Goal: Task Accomplishment & Management: Complete application form

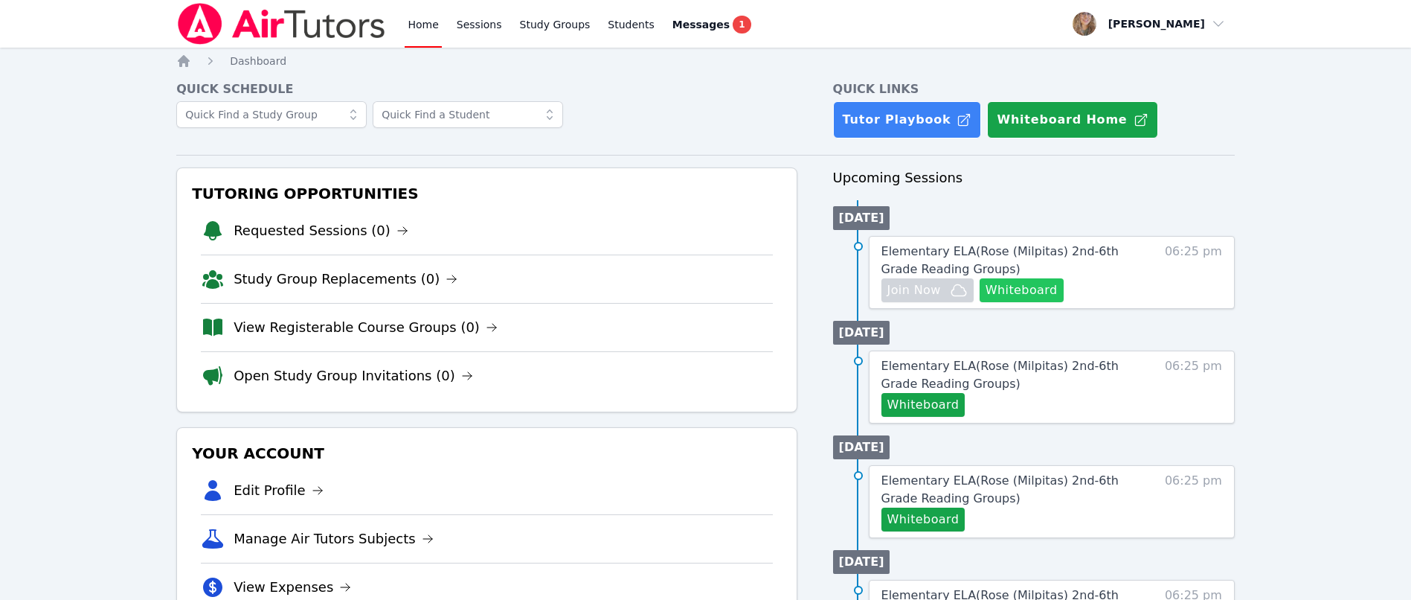
click at [1013, 290] on button "Whiteboard" at bounding box center [1022, 290] width 84 height 24
click at [1103, 246] on span "Elementary ELA ( Rose (Milpitas) 2nd-6th Grade Reading Groups )" at bounding box center [1000, 260] width 237 height 32
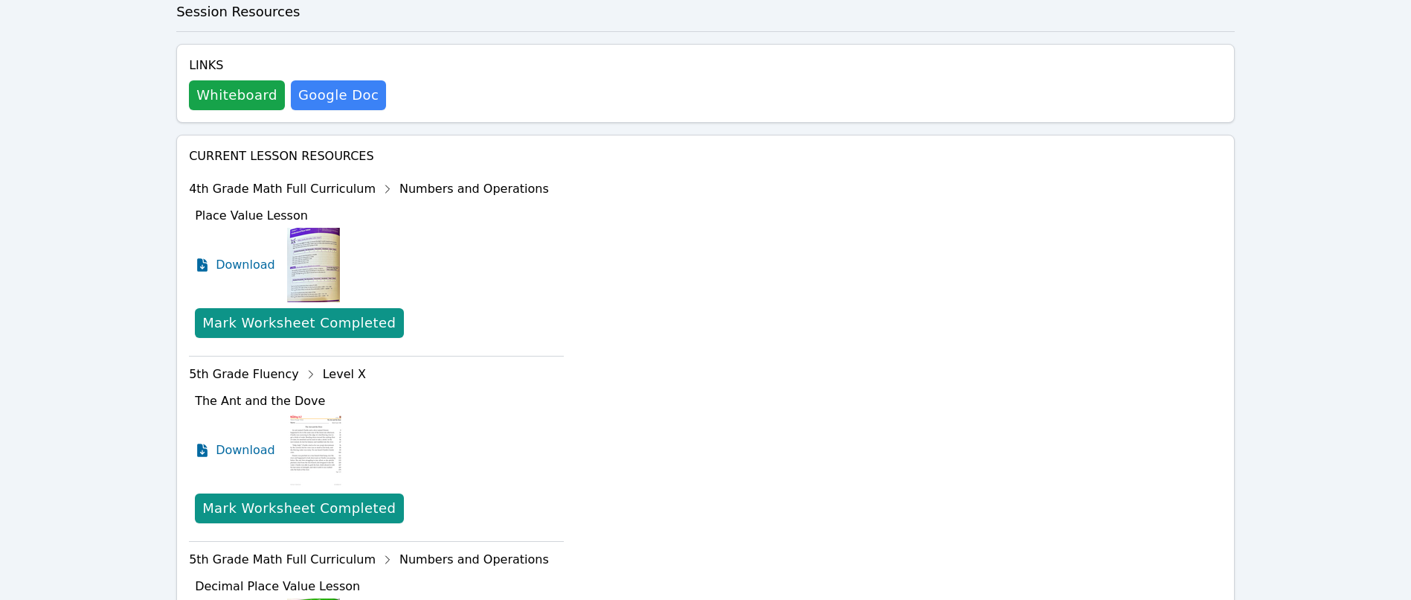
scroll to position [558, 0]
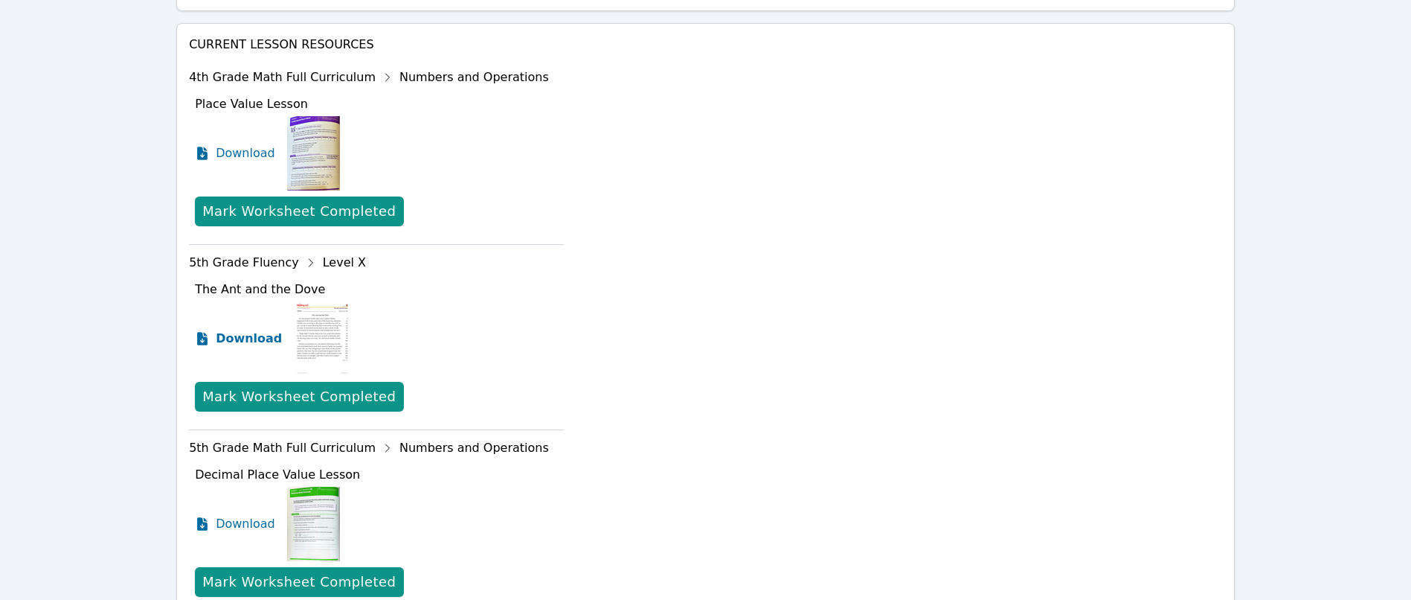
click at [239, 338] on span "Download" at bounding box center [249, 339] width 66 height 18
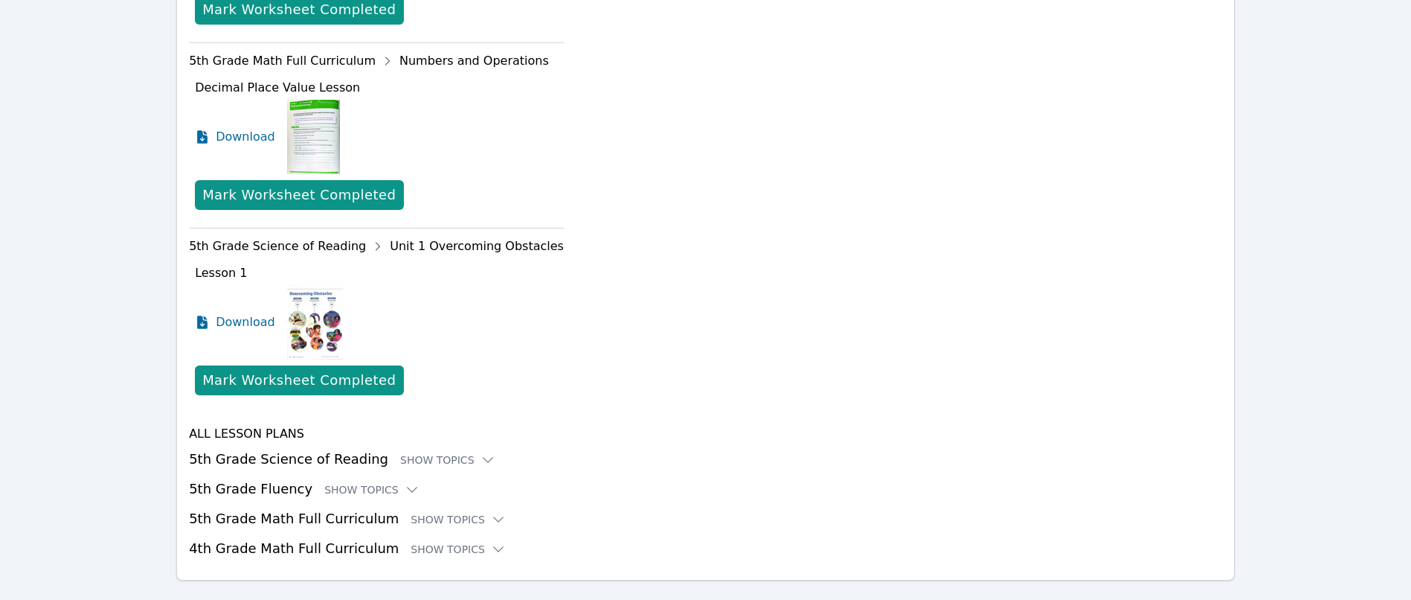
scroll to position [973, 0]
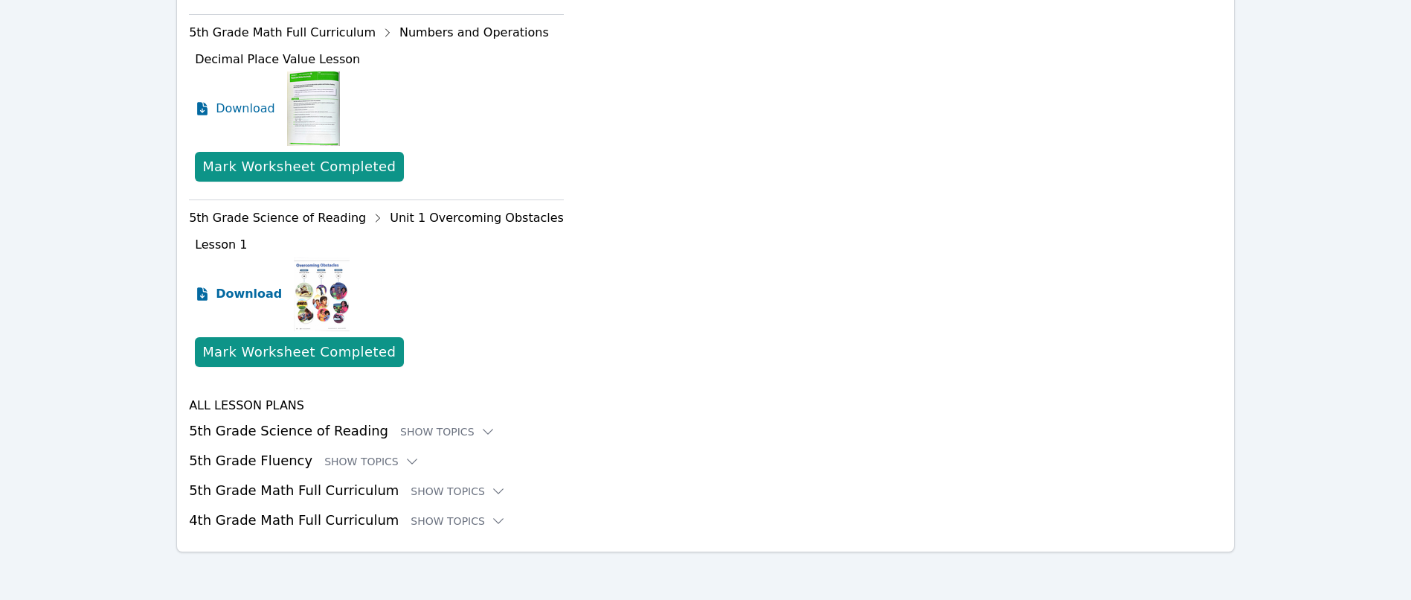
click at [217, 294] on span "Download" at bounding box center [249, 294] width 66 height 18
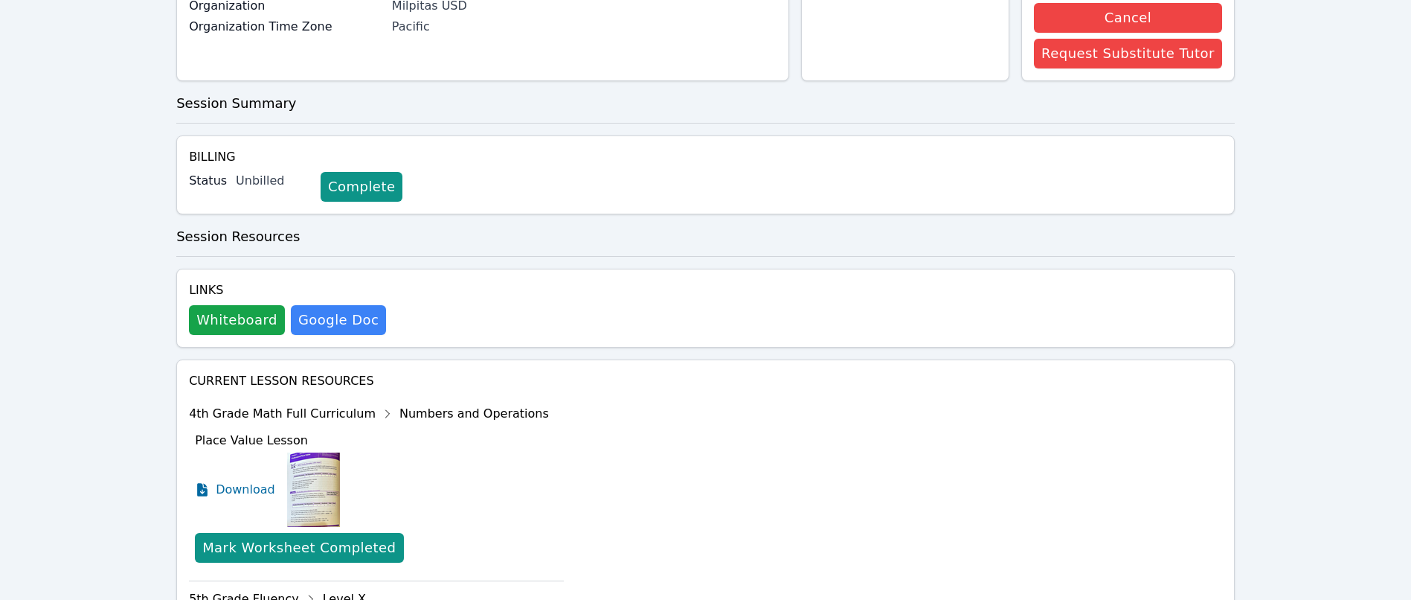
scroll to position [0, 0]
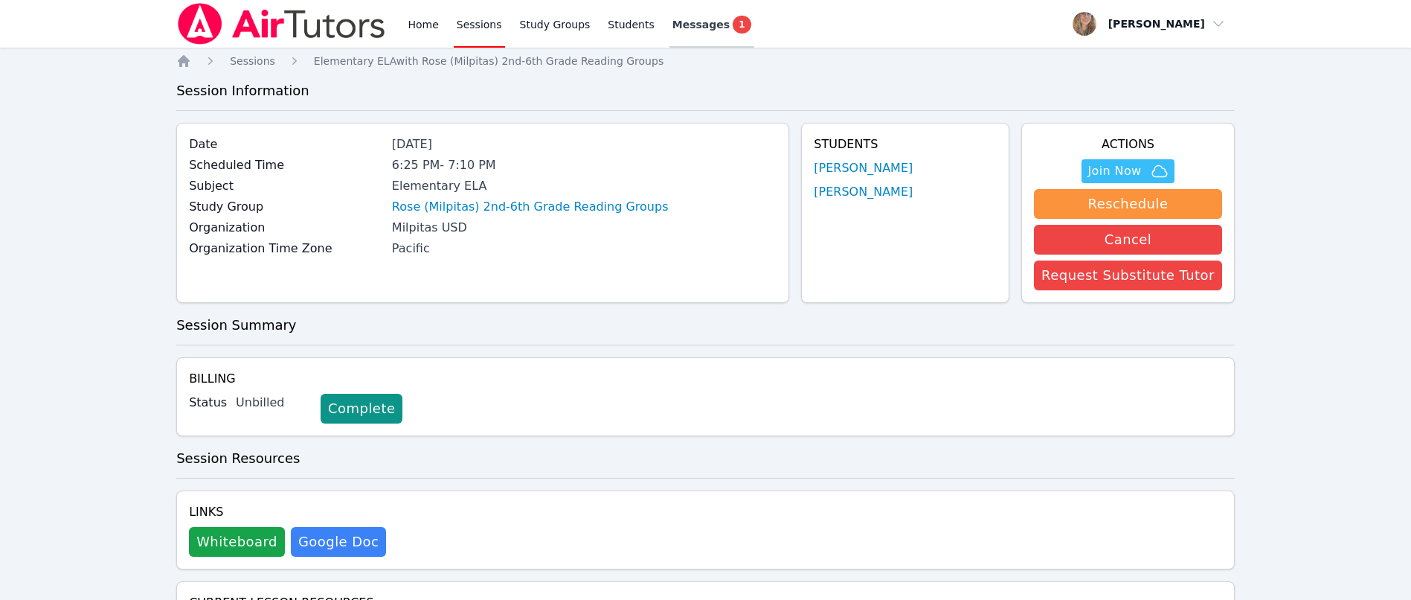
click at [686, 19] on span "Messages" at bounding box center [701, 24] width 57 height 15
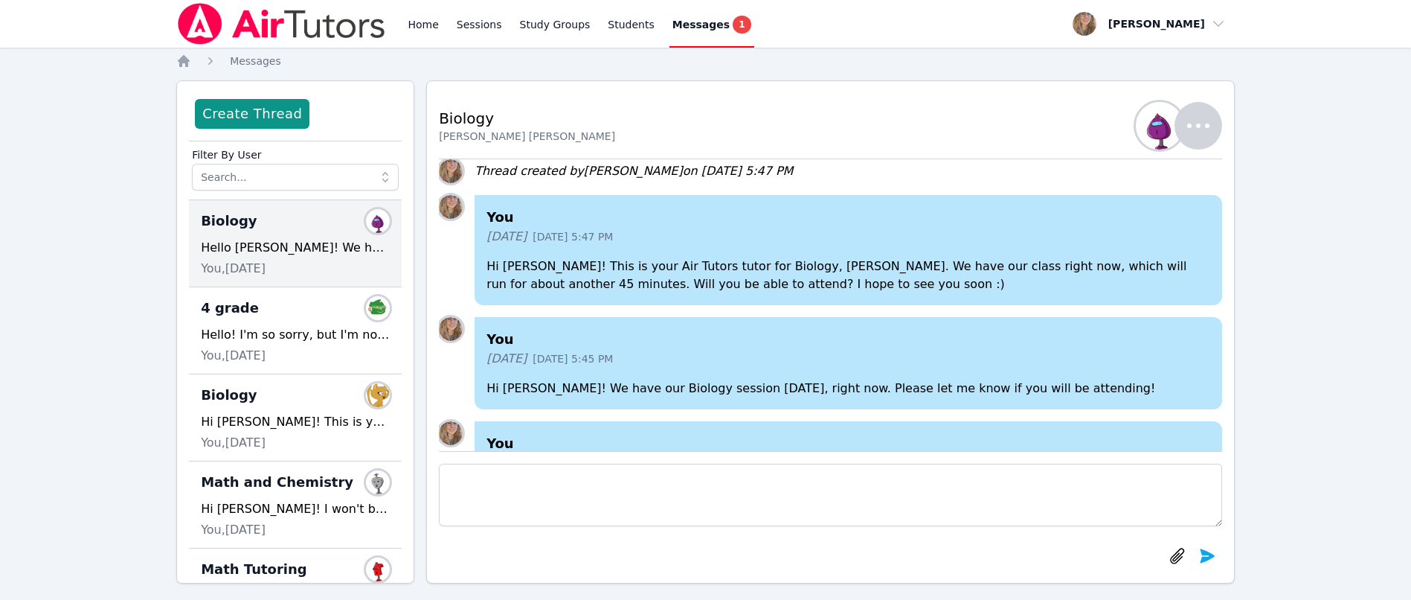
drag, startPoint x: 1315, startPoint y: 2, endPoint x: 989, endPoint y: 21, distance: 326.4
click at [989, 21] on div "Home Sessions Study Groups Students Messages 1 Open user menu Charlotte Stephen…" at bounding box center [705, 24] width 1059 height 48
click at [469, 20] on link "Sessions" at bounding box center [479, 24] width 51 height 48
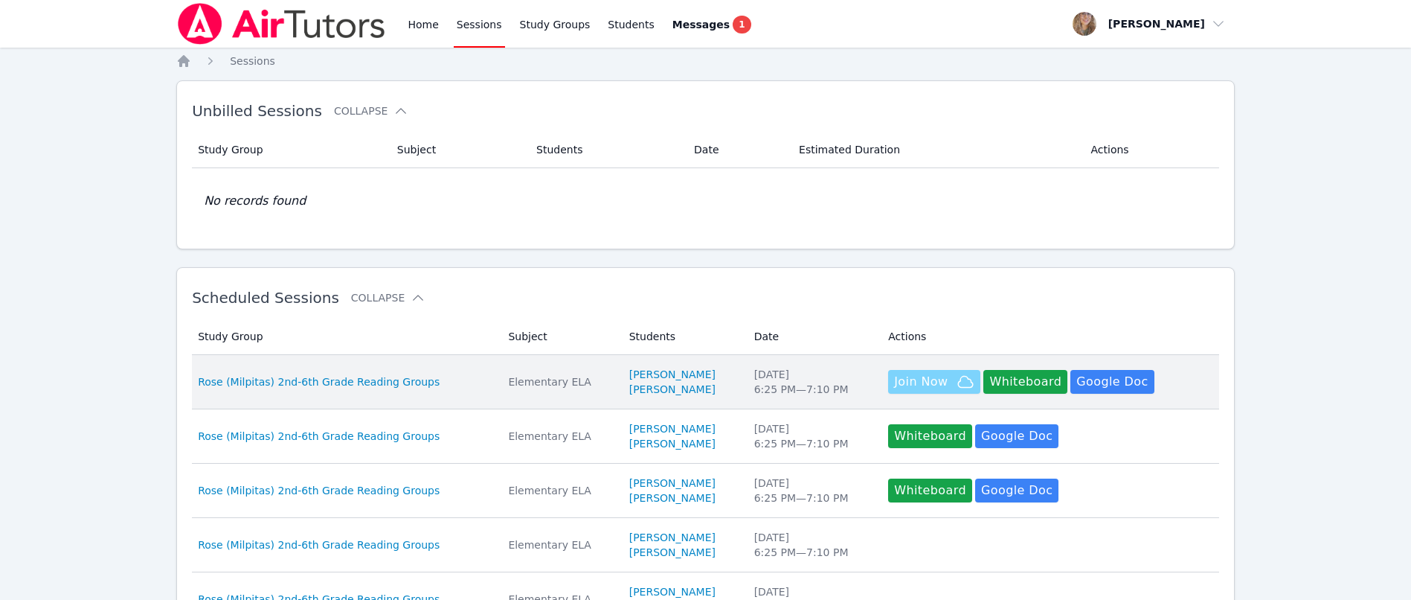
click at [939, 377] on span "Join Now" at bounding box center [921, 382] width 54 height 18
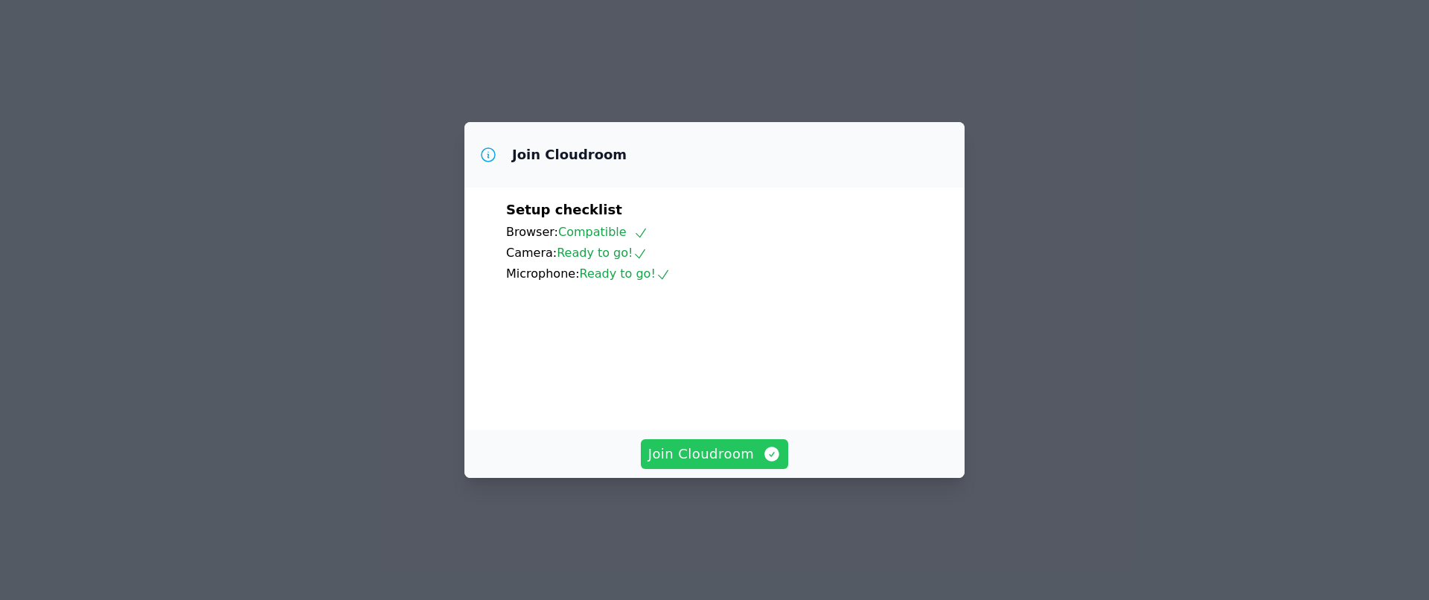
click at [762, 469] on button "Join Cloudroom" at bounding box center [715, 454] width 148 height 30
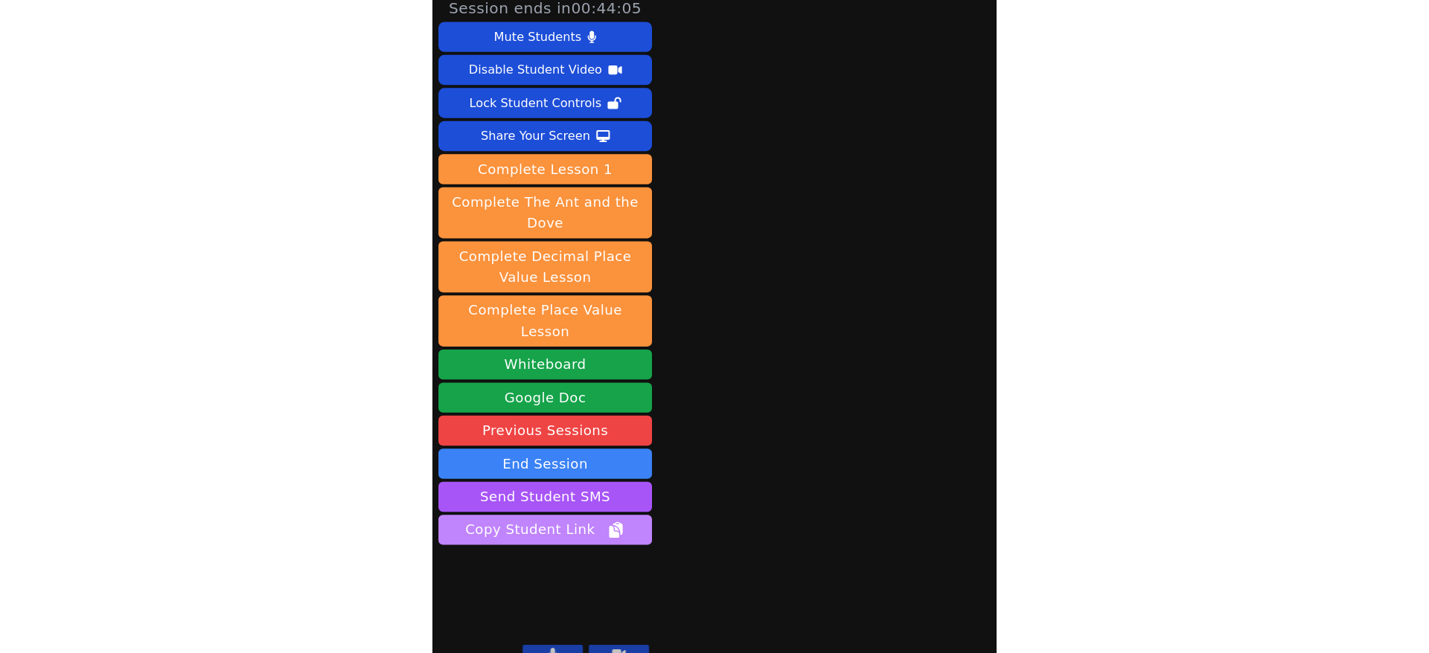
scroll to position [3, 0]
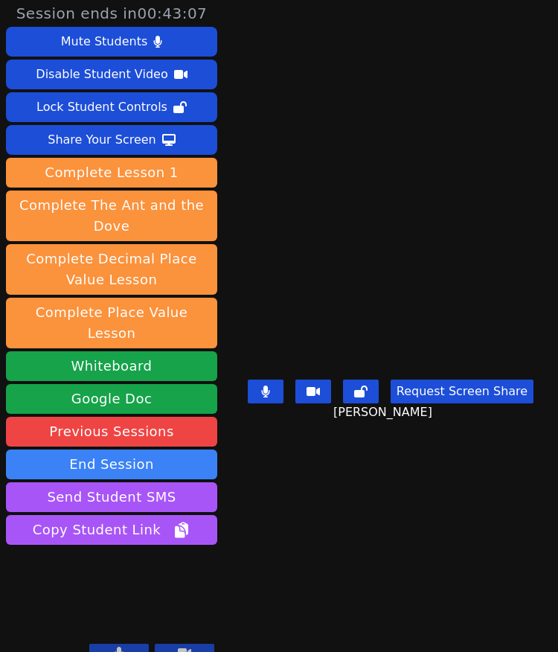
click at [402, 129] on main "[PERSON_NAME] Request Screen Share [PERSON_NAME]" at bounding box center [391, 323] width 302 height 652
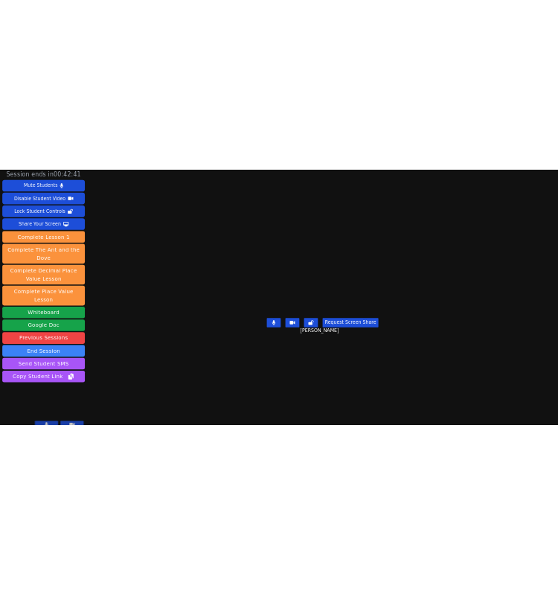
scroll to position [1, 0]
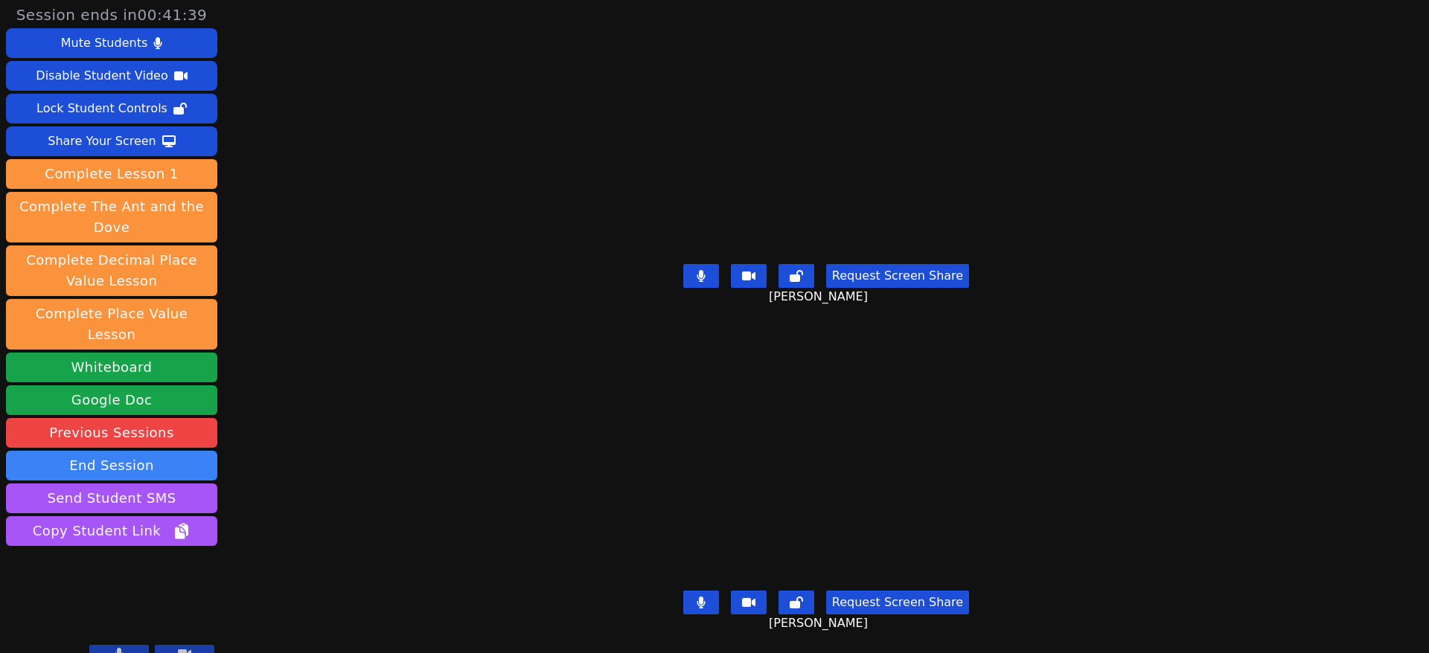
click at [696, 597] on icon at bounding box center [700, 603] width 8 height 12
click at [696, 270] on icon at bounding box center [700, 276] width 9 height 12
click at [693, 271] on icon at bounding box center [700, 276] width 15 height 12
click at [696, 272] on icon at bounding box center [700, 276] width 15 height 12
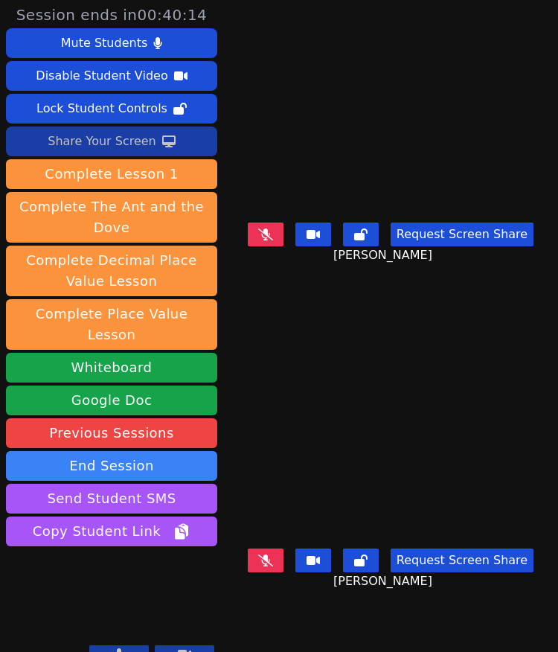
click at [146, 140] on div "Share Your Screen" at bounding box center [102, 141] width 109 height 24
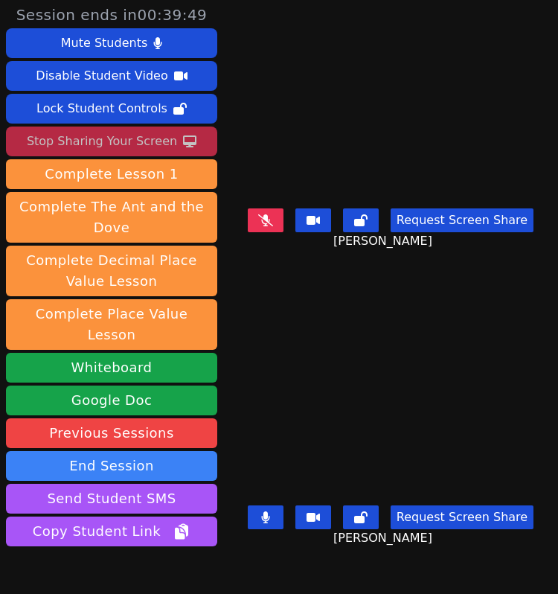
click at [258, 219] on icon at bounding box center [265, 220] width 15 height 12
click at [258, 214] on icon at bounding box center [265, 220] width 15 height 12
click at [248, 505] on button at bounding box center [266, 517] width 36 height 24
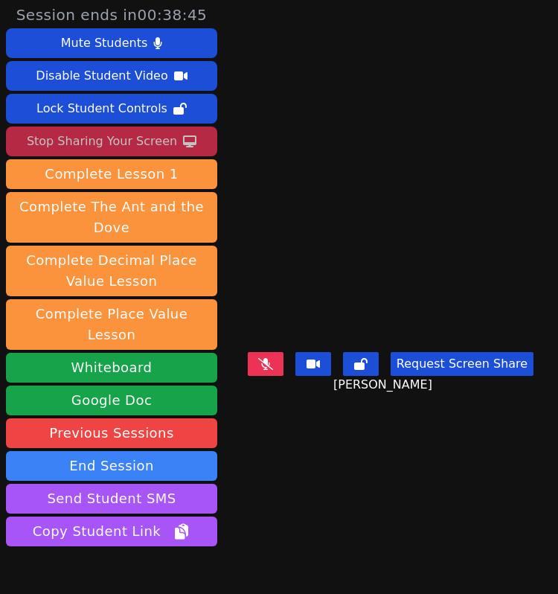
click at [258, 361] on icon at bounding box center [265, 364] width 15 height 12
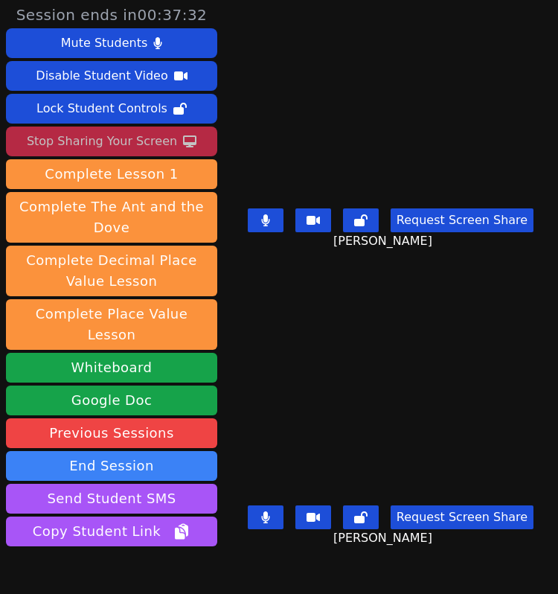
click at [261, 214] on icon at bounding box center [265, 220] width 8 height 12
click at [258, 217] on icon at bounding box center [265, 220] width 15 height 12
click at [260, 208] on button at bounding box center [266, 220] width 36 height 24
click at [261, 511] on icon at bounding box center [265, 517] width 8 height 12
click at [258, 214] on icon at bounding box center [265, 220] width 15 height 12
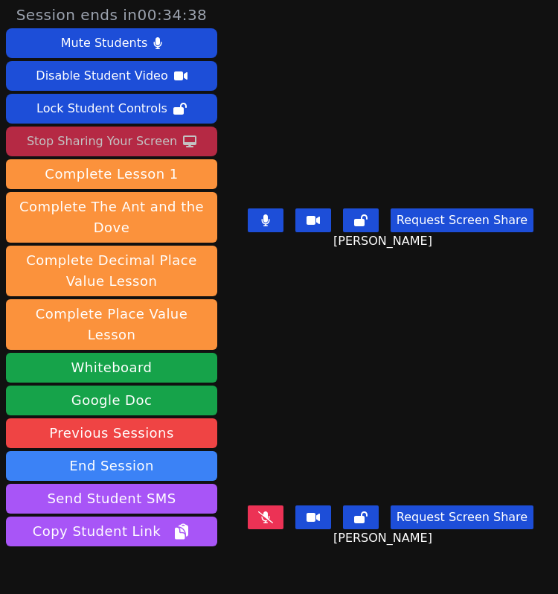
click at [269, 510] on button at bounding box center [266, 517] width 36 height 24
click at [250, 505] on button at bounding box center [266, 517] width 36 height 24
click at [261, 214] on icon at bounding box center [265, 220] width 8 height 12
click at [260, 214] on icon at bounding box center [265, 220] width 15 height 12
click at [261, 214] on icon at bounding box center [265, 220] width 8 height 12
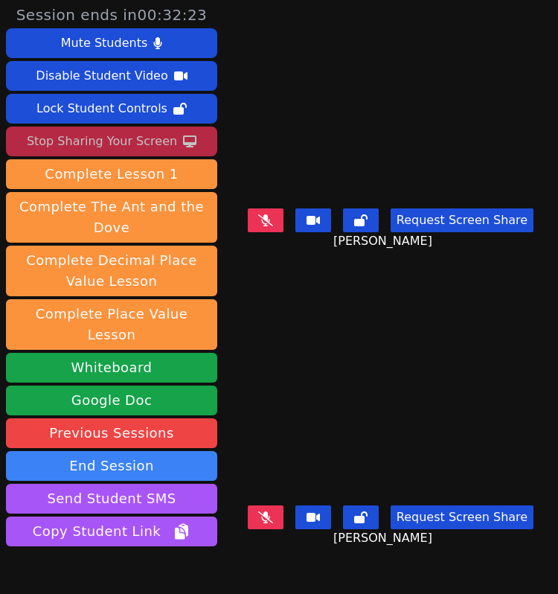
click at [259, 511] on icon at bounding box center [265, 517] width 15 height 12
click at [251, 505] on button at bounding box center [266, 517] width 36 height 24
click at [260, 214] on icon at bounding box center [265, 220] width 15 height 12
click at [258, 511] on icon at bounding box center [265, 517] width 15 height 12
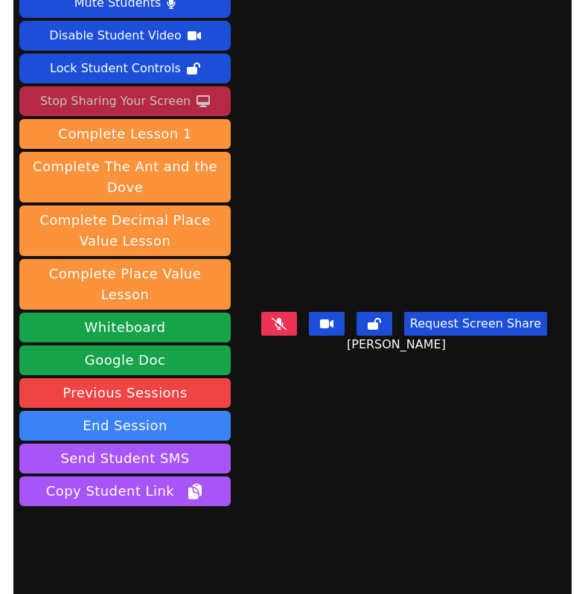
scroll to position [61, 0]
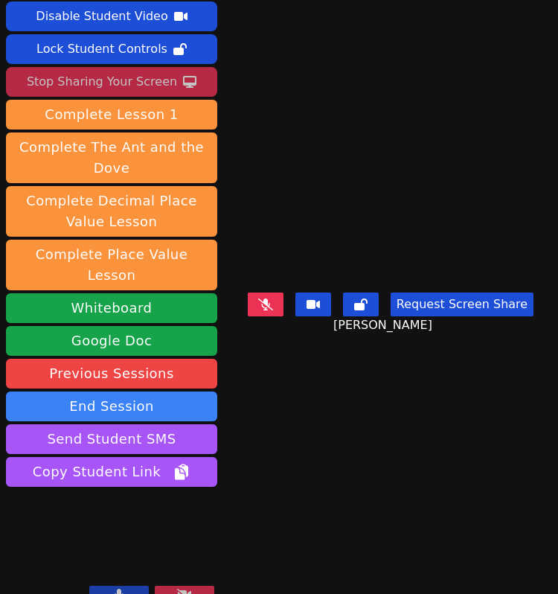
click at [258, 303] on icon at bounding box center [265, 304] width 15 height 12
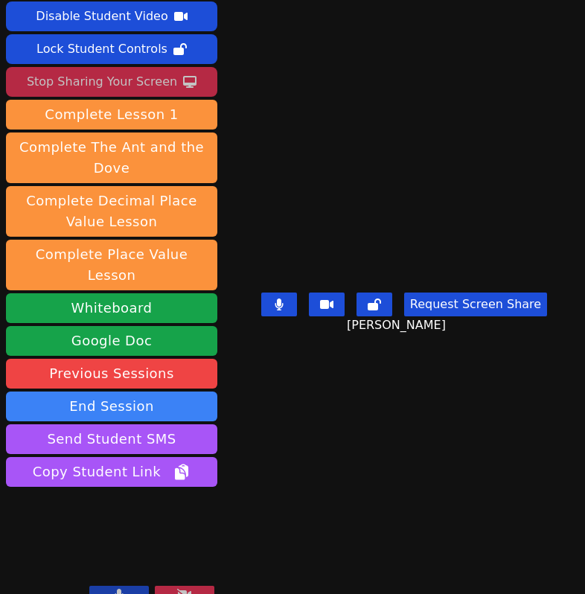
click at [128, 586] on button at bounding box center [119, 595] width 60 height 18
click at [126, 589] on icon at bounding box center [119, 595] width 15 height 12
click at [116, 589] on icon at bounding box center [119, 595] width 9 height 12
click at [103, 586] on button at bounding box center [119, 595] width 60 height 18
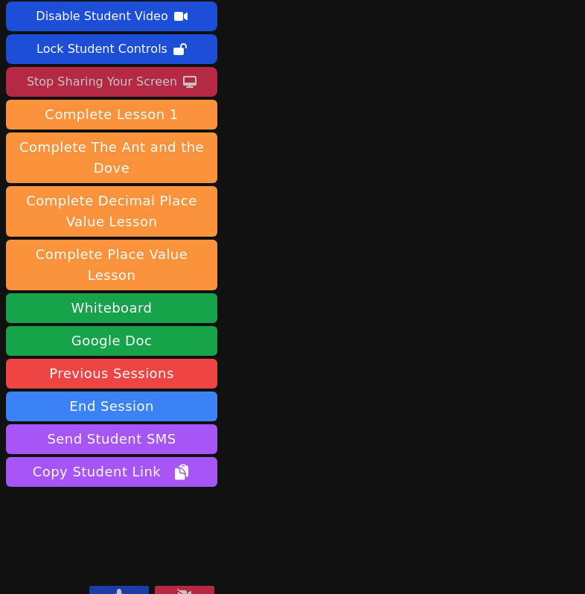
click at [205, 586] on button at bounding box center [185, 595] width 60 height 18
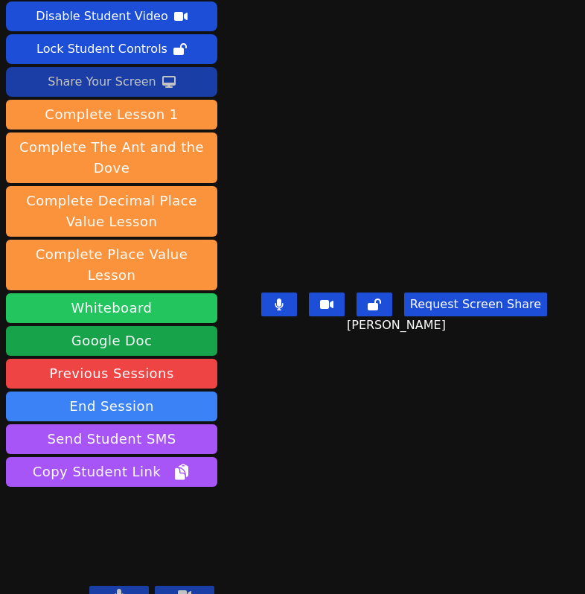
click at [162, 293] on button "Whiteboard" at bounding box center [111, 308] width 211 height 30
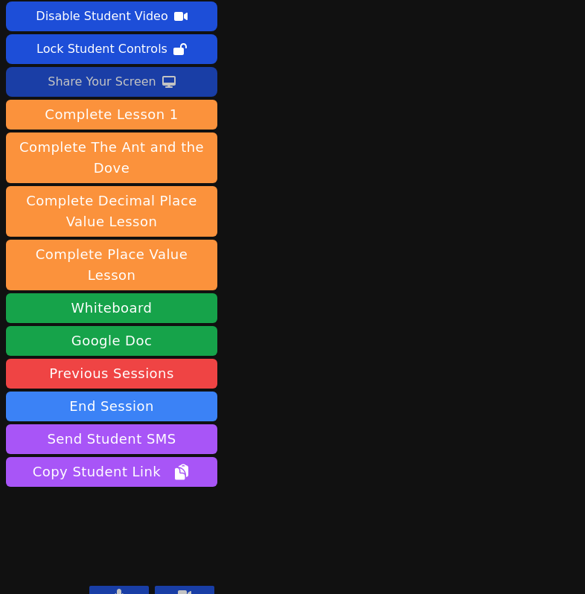
scroll to position [0, 0]
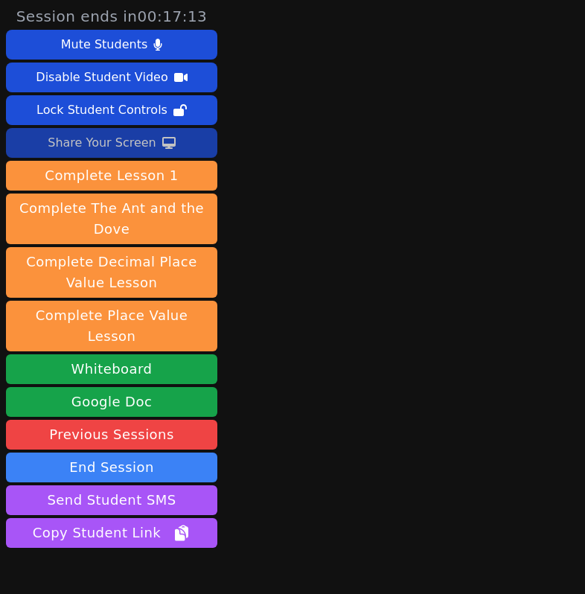
click at [136, 148] on div "Share Your Screen" at bounding box center [102, 143] width 109 height 24
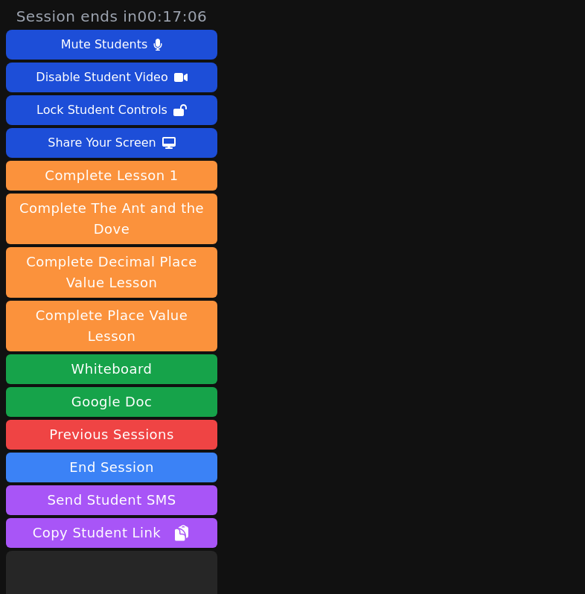
click at [365, 233] on main at bounding box center [404, 297] width 121 height 594
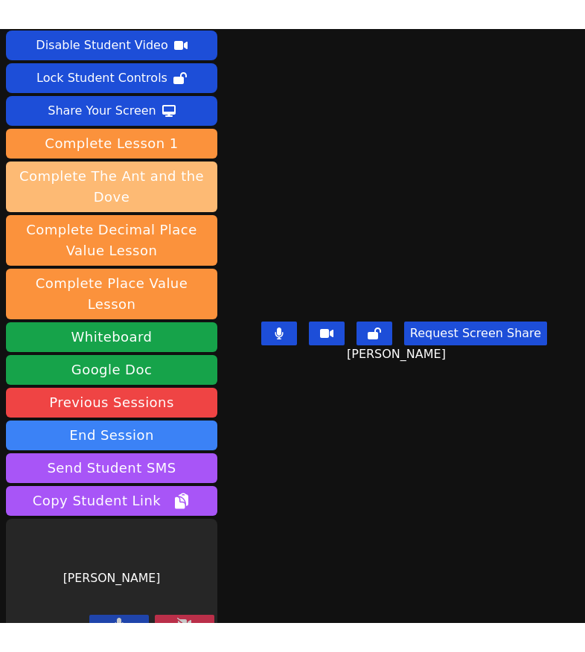
scroll to position [3, 0]
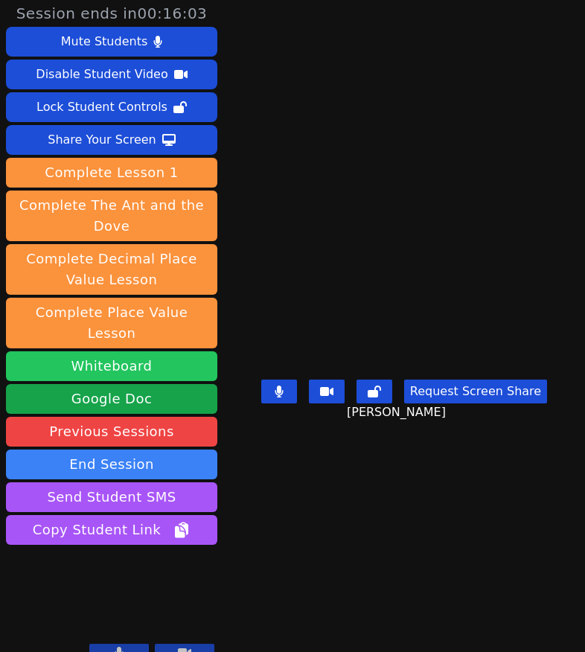
click at [167, 351] on button "Whiteboard" at bounding box center [111, 366] width 211 height 30
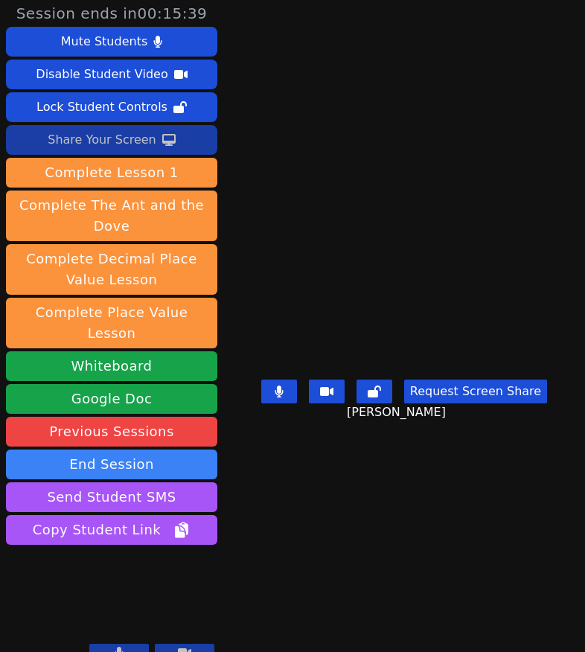
click at [117, 132] on div "Share Your Screen" at bounding box center [102, 140] width 109 height 24
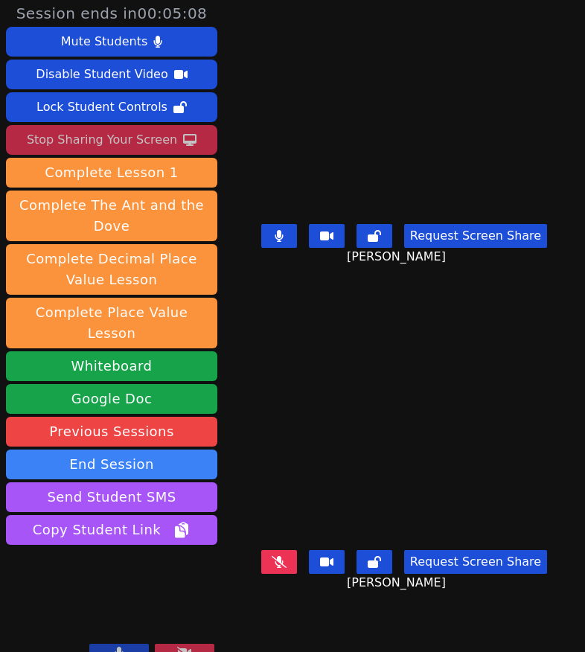
click at [281, 228] on button at bounding box center [279, 236] width 36 height 24
click at [278, 550] on button at bounding box center [279, 562] width 36 height 24
click at [261, 231] on button at bounding box center [279, 236] width 36 height 24
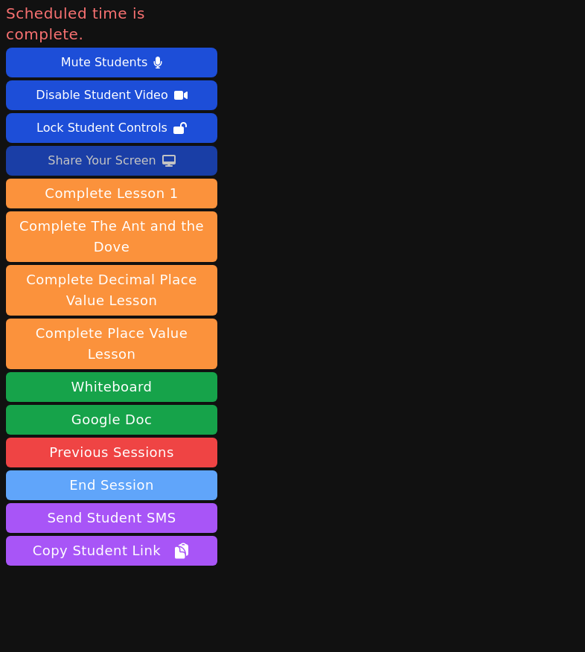
click at [157, 470] on button "End Session" at bounding box center [111, 485] width 211 height 30
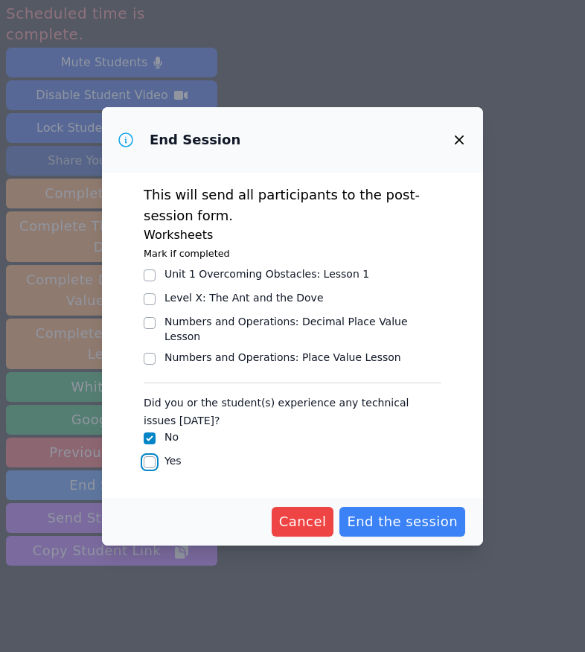
click at [149, 456] on input "Yes" at bounding box center [150, 462] width 12 height 12
checkbox input "true"
checkbox input "false"
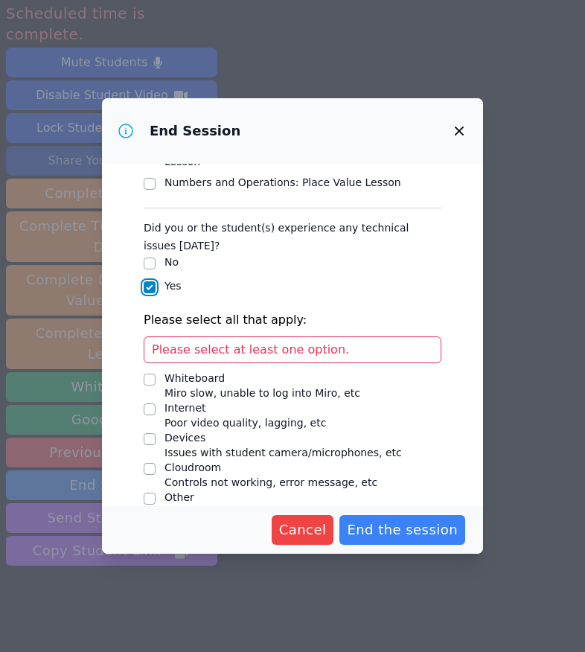
scroll to position [173, 0]
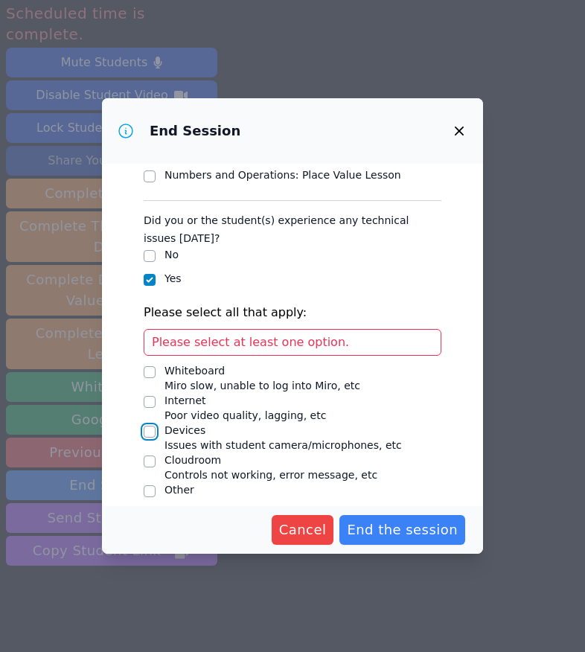
click at [151, 426] on input "Devices Issues with student camera/microphones, etc" at bounding box center [150, 432] width 12 height 12
checkbox input "true"
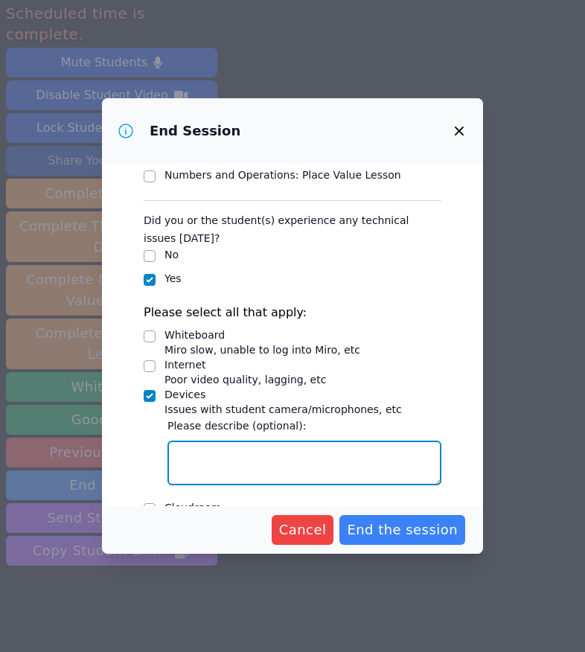
click at [324, 449] on textarea "Devices Issues with student camera/microphones, etc" at bounding box center [304, 462] width 274 height 45
type textarea "Student headset volume not working."
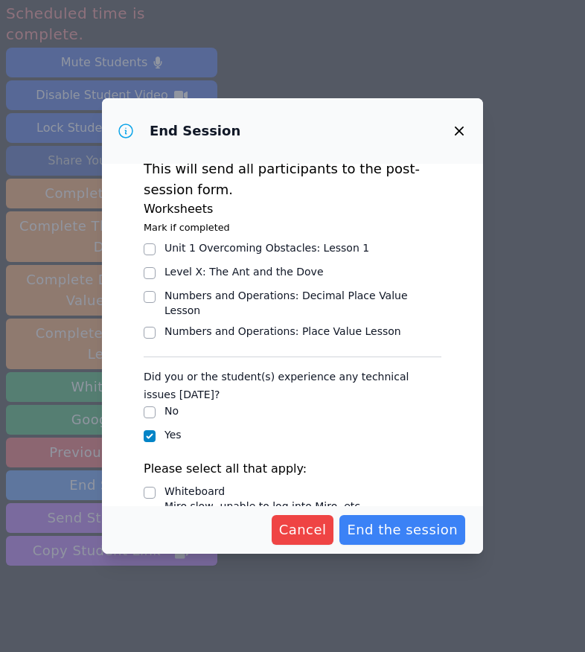
scroll to position [0, 0]
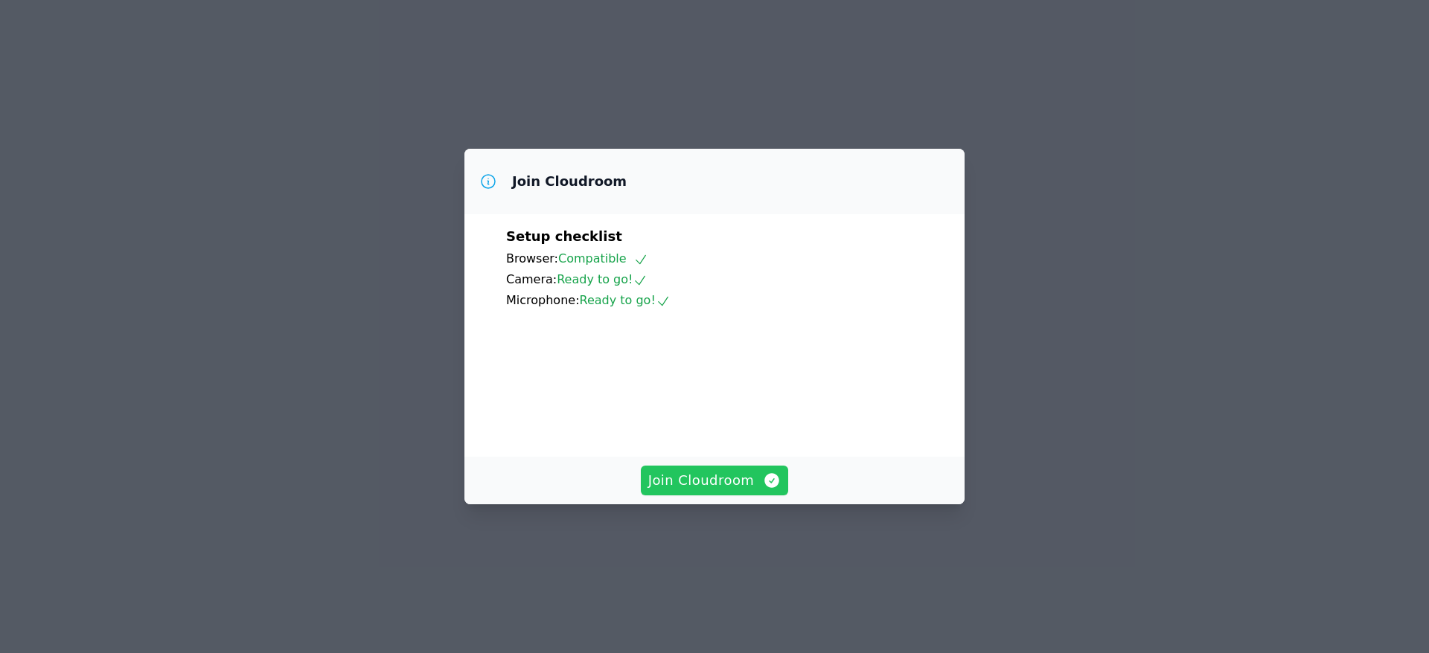
click at [754, 491] on span "Join Cloudroom" at bounding box center [714, 480] width 133 height 21
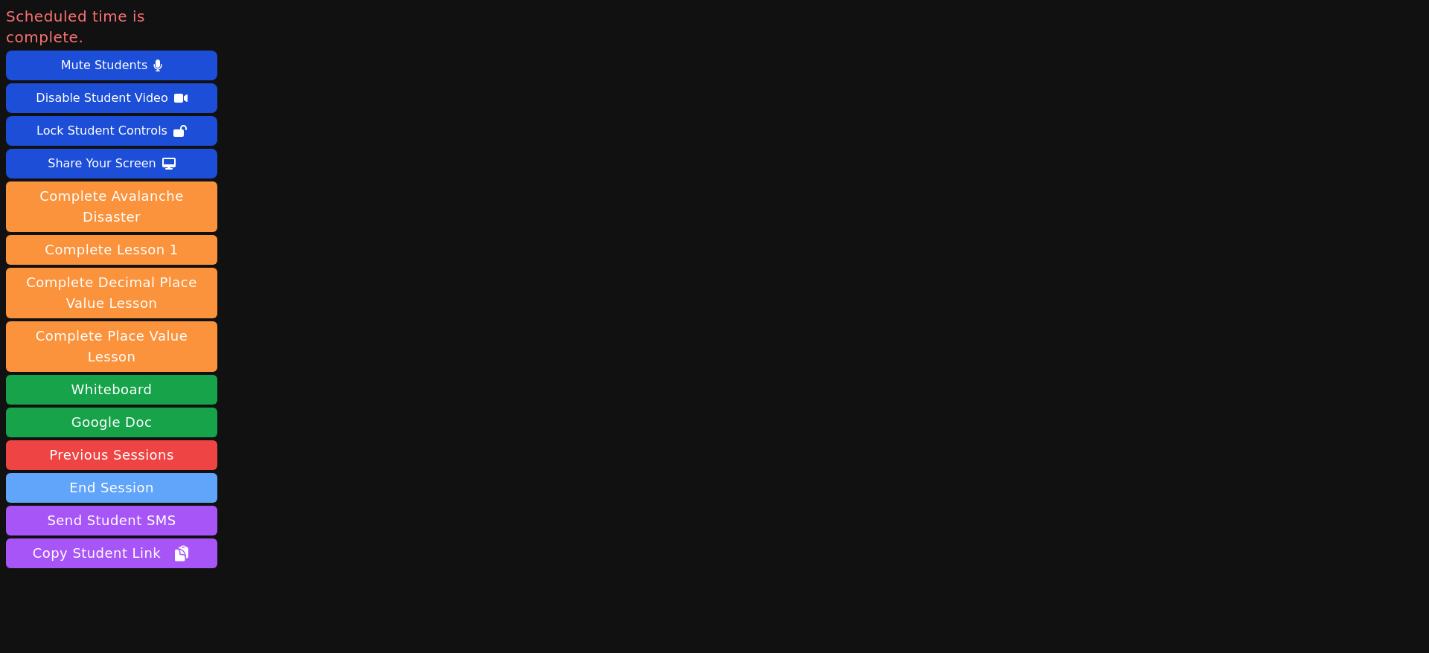
click at [205, 473] on button "End Session" at bounding box center [111, 488] width 211 height 30
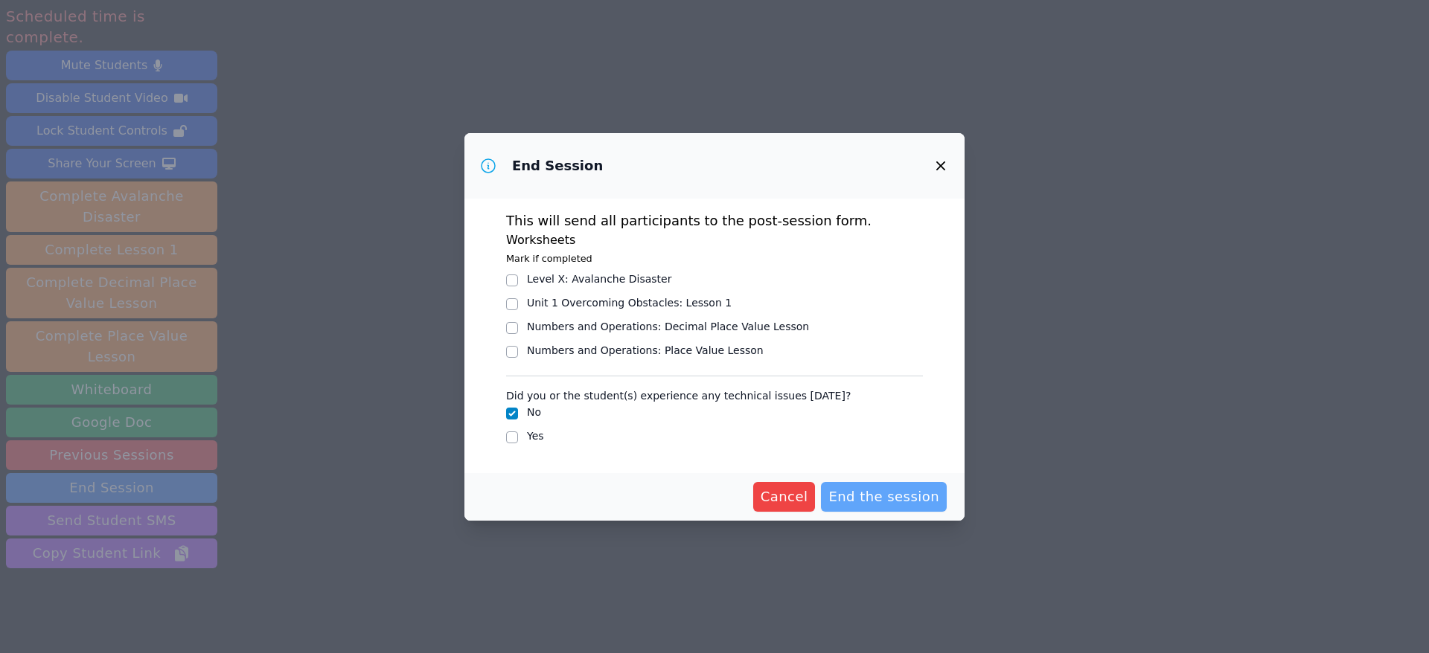
click at [900, 487] on span "End the session" at bounding box center [883, 497] width 111 height 21
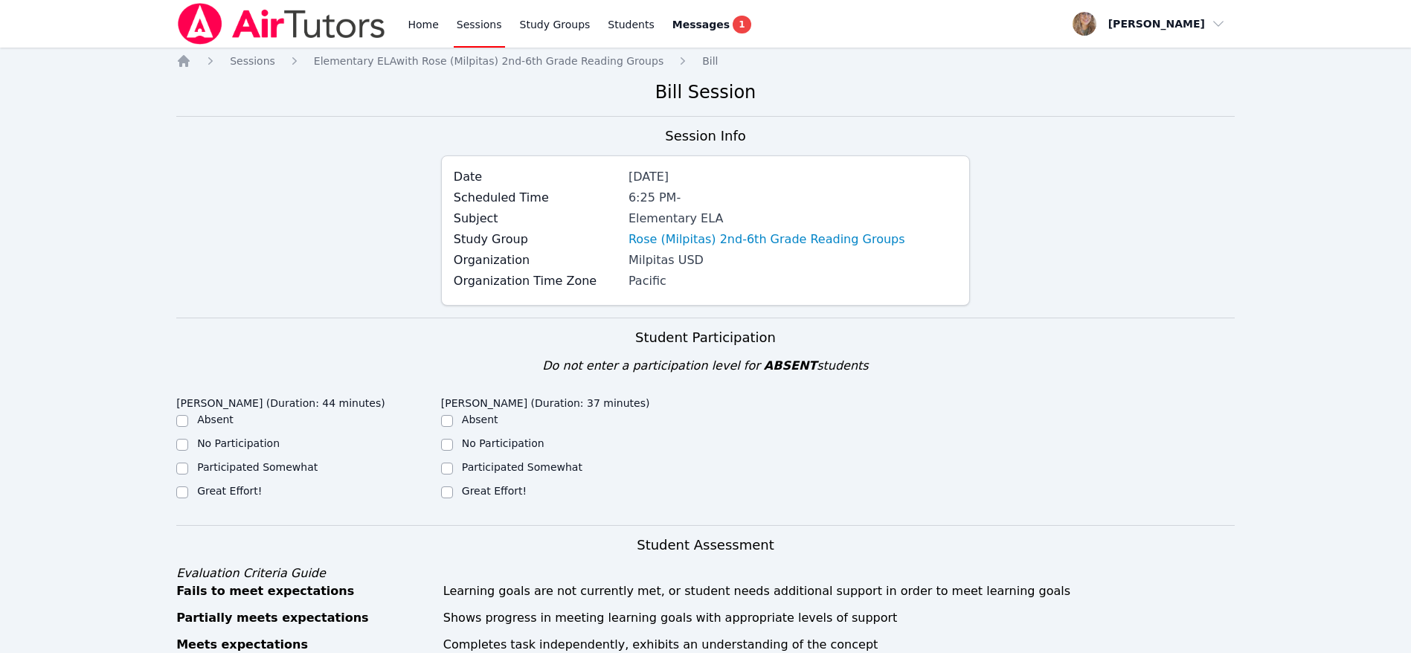
scroll to position [446, 0]
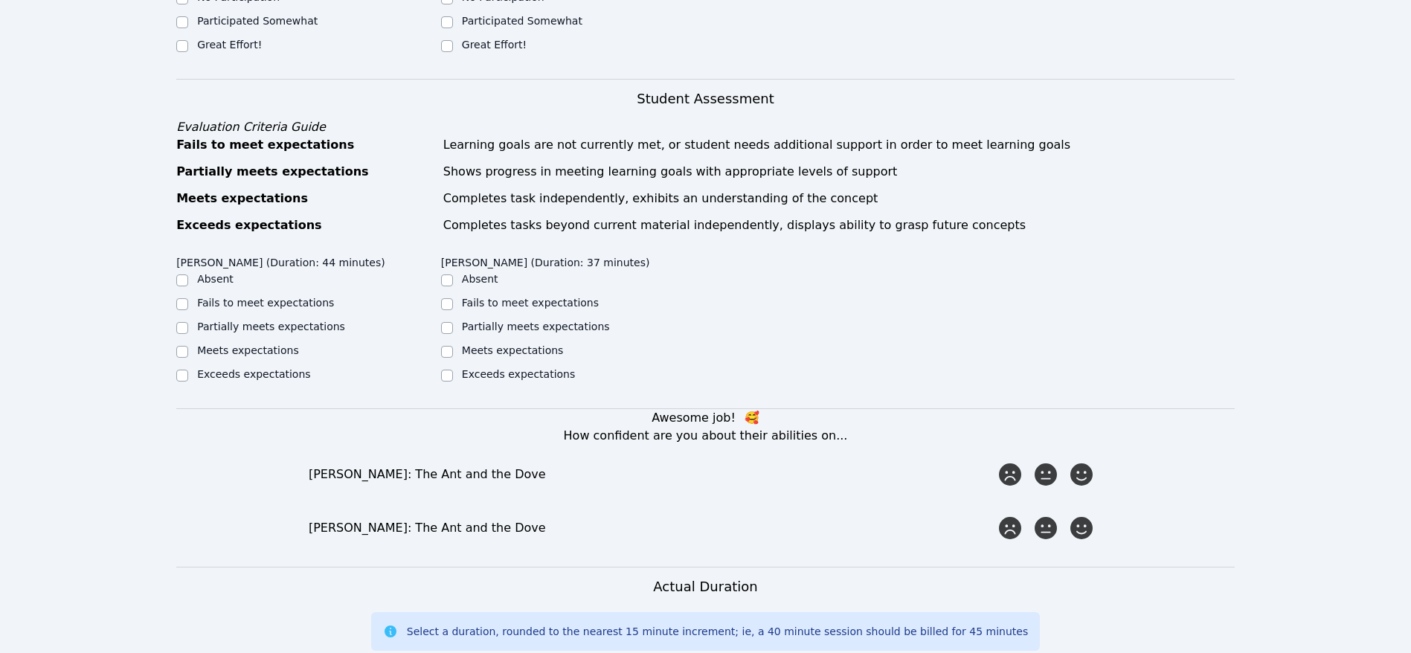
click at [244, 350] on label "Meets expectations" at bounding box center [248, 350] width 102 height 12
click at [188, 350] on input "Meets expectations" at bounding box center [182, 352] width 12 height 12
checkbox input "true"
click at [493, 353] on label "Meets expectations" at bounding box center [513, 350] width 102 height 12
click at [453, 353] on input "Meets expectations" at bounding box center [447, 352] width 12 height 12
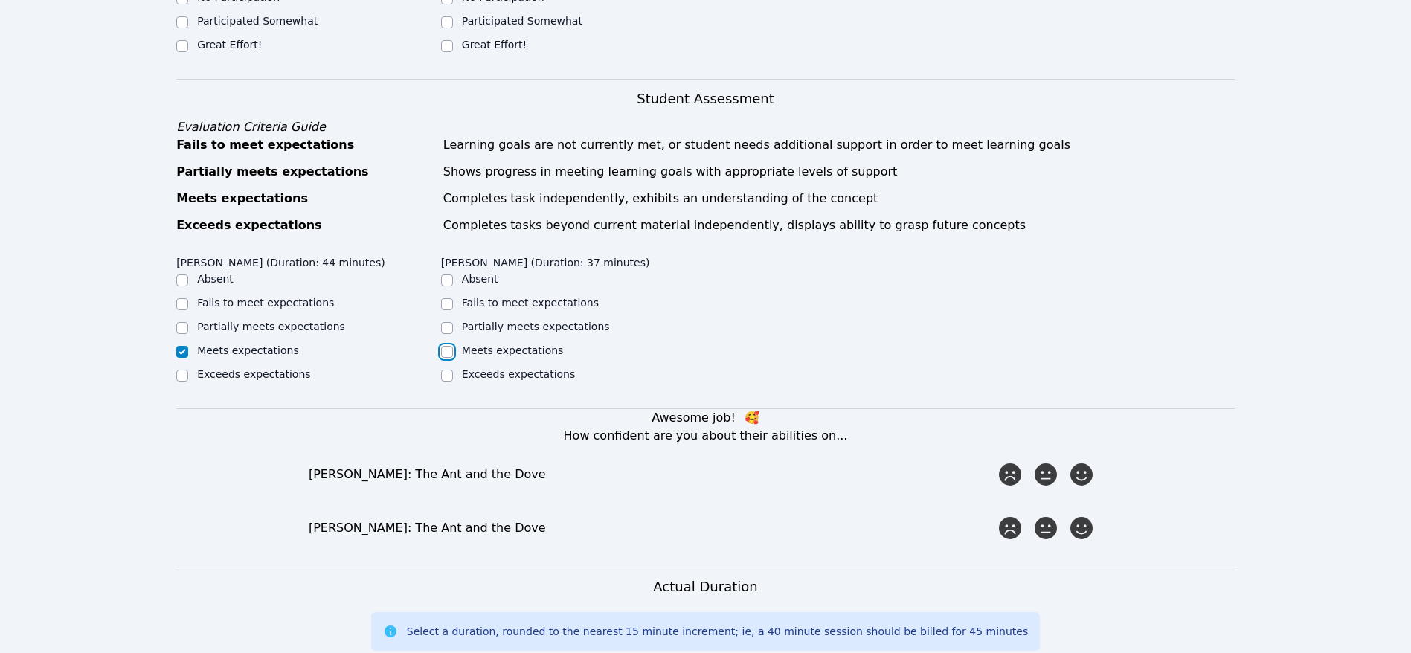
checkbox input "true"
click at [1024, 276] on div "Tina Le (Duration: 44 minutes) Absent Fails to meet expectations Partially meet…" at bounding box center [705, 328] width 1059 height 159
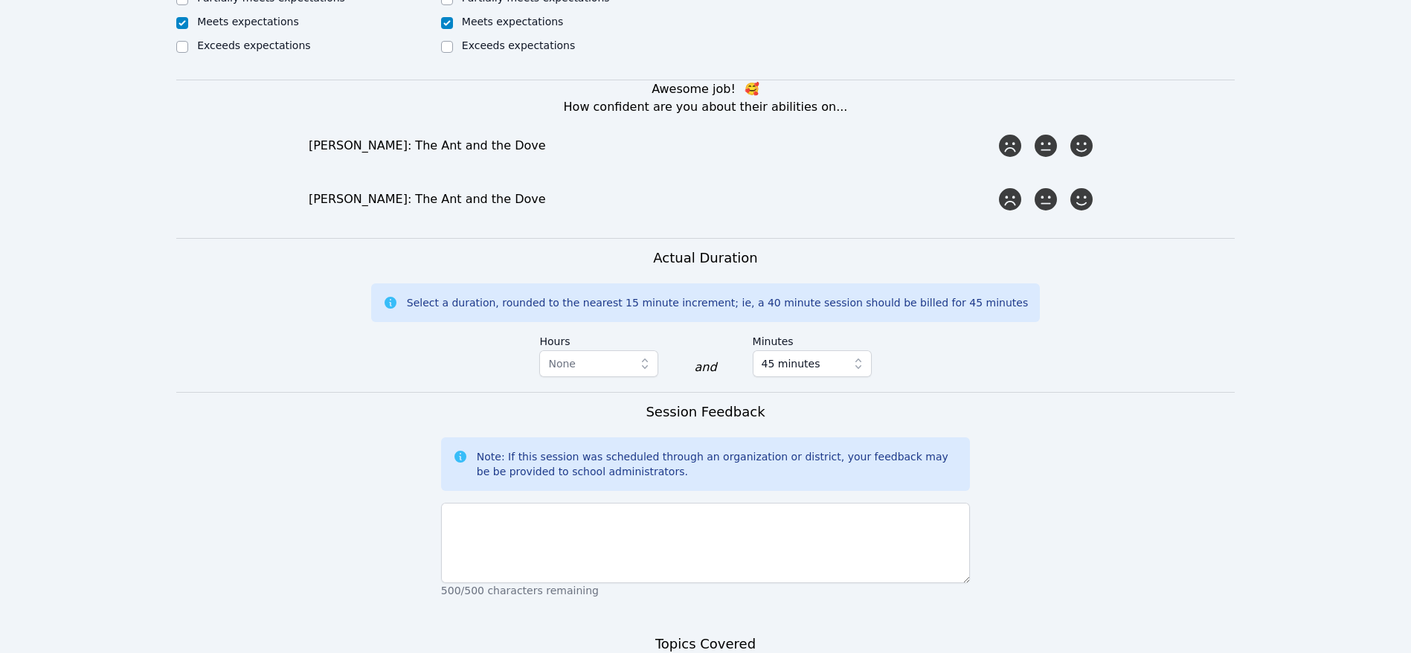
scroll to position [781, 0]
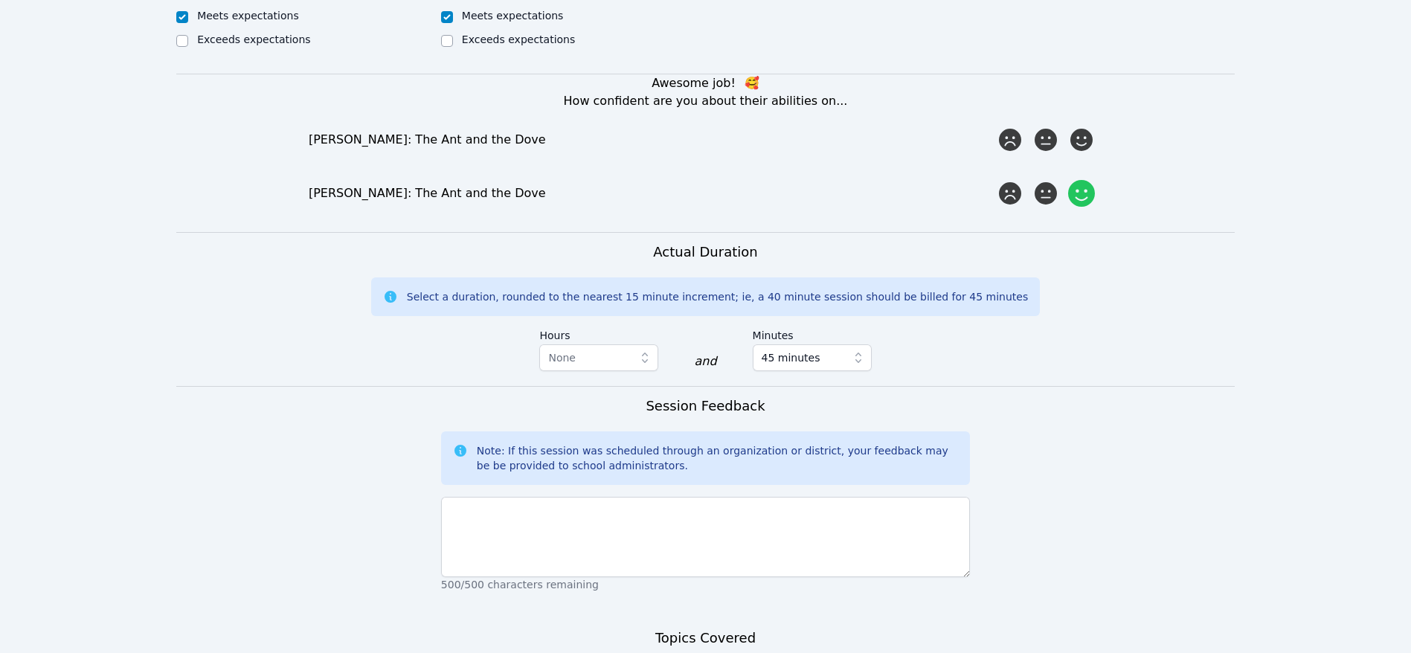
click at [1089, 187] on icon at bounding box center [1081, 193] width 27 height 27
click at [0, 0] on input "radio" at bounding box center [0, 0] width 0 height 0
click at [1083, 134] on icon at bounding box center [1081, 139] width 27 height 27
click at [0, 0] on input "radio" at bounding box center [0, 0] width 0 height 0
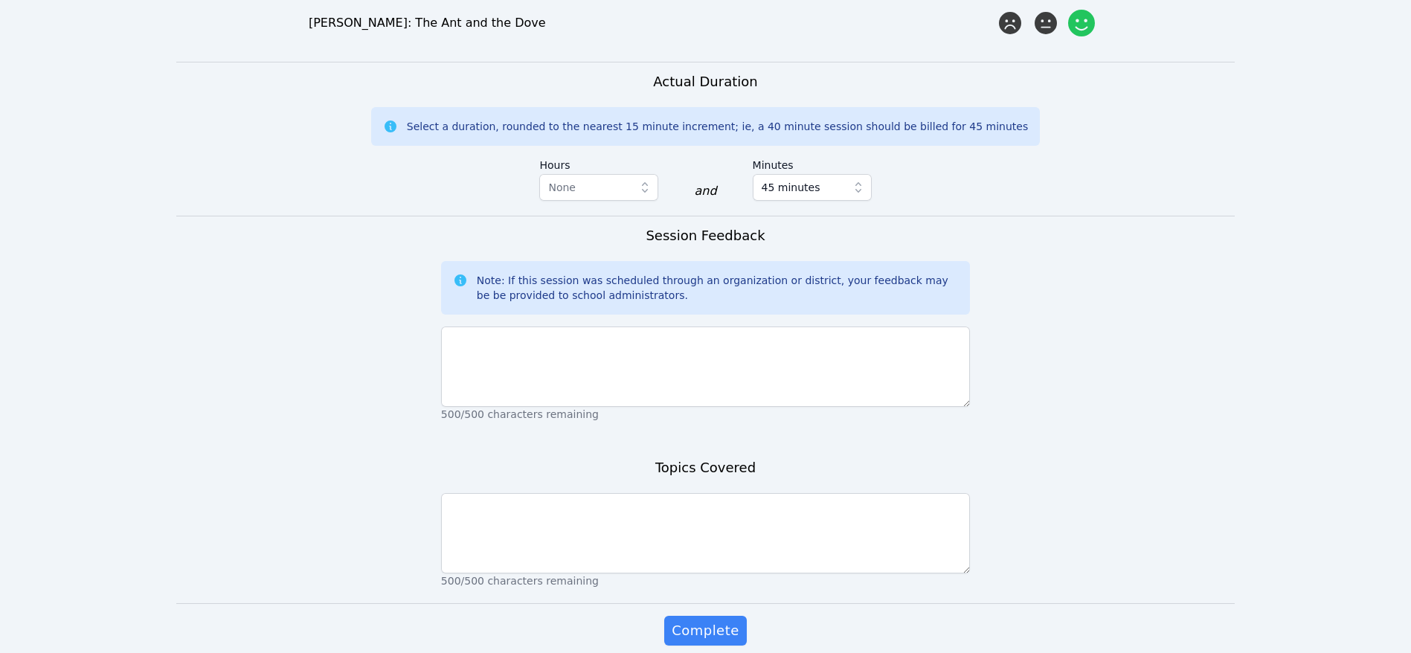
scroll to position [1004, 0]
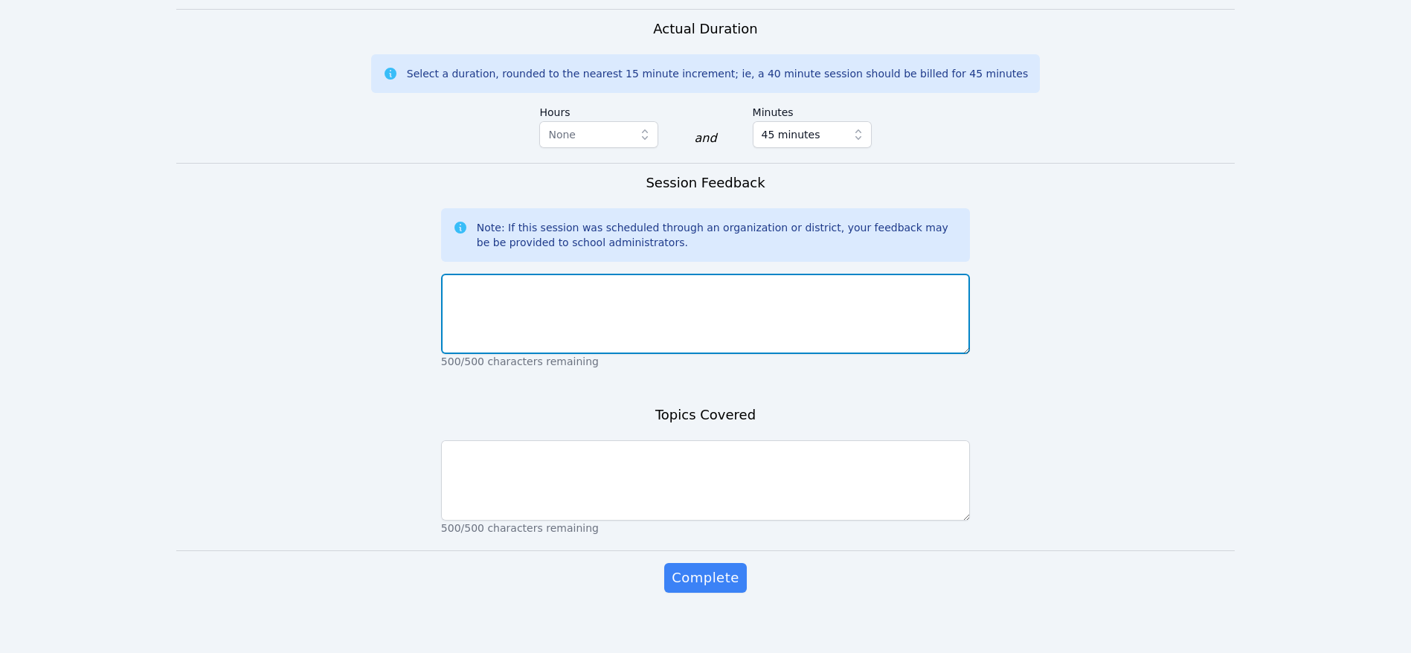
click at [708, 324] on textarea at bounding box center [705, 314] width 529 height 80
click at [711, 326] on textarea at bounding box center [705, 314] width 529 height 80
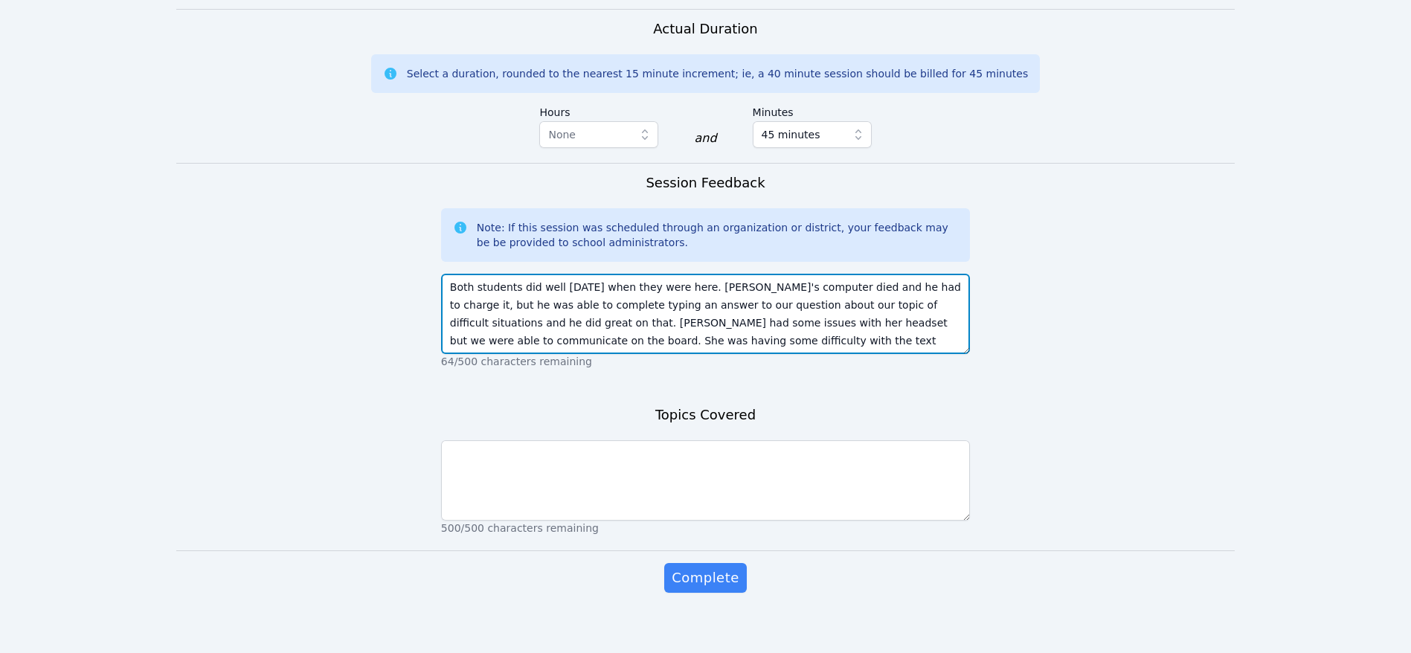
scroll to position [11, 0]
type textarea "Both students did well today when they were here. Andy's computer died and he h…"
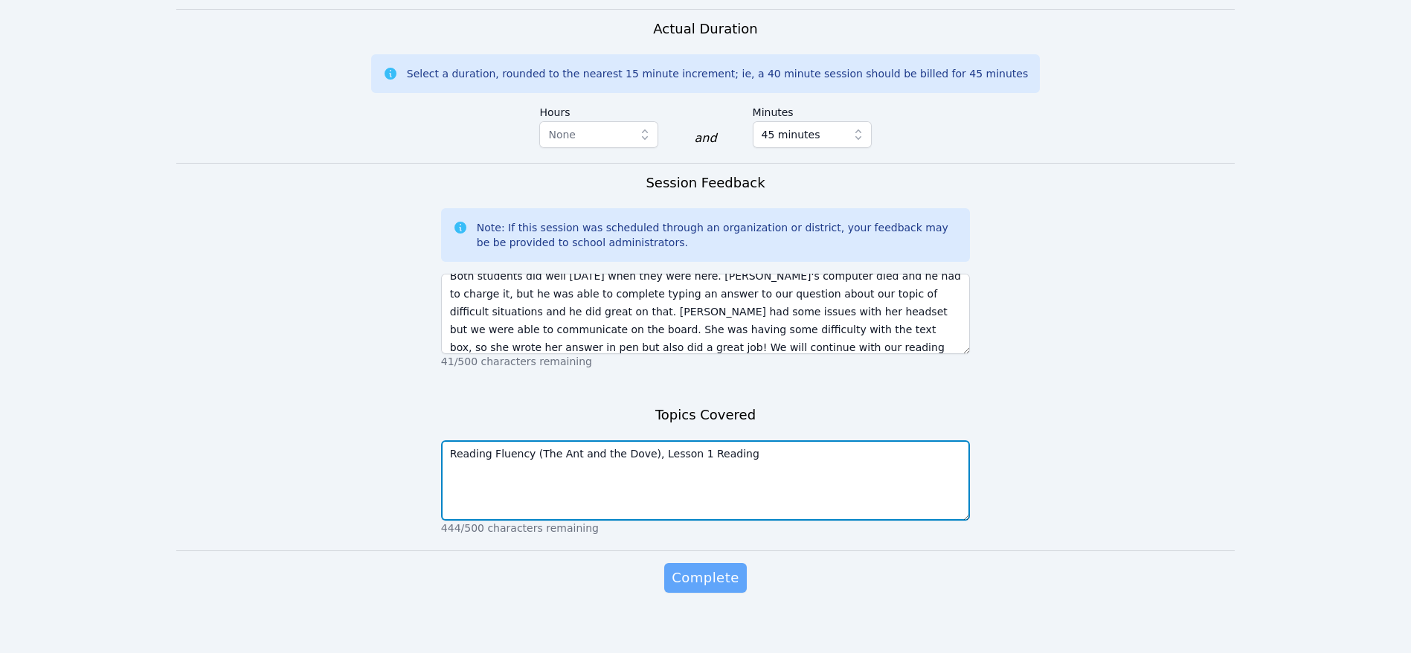
type textarea "Reading Fluency (The Ant and the Dove), Lesson 1 Reading"
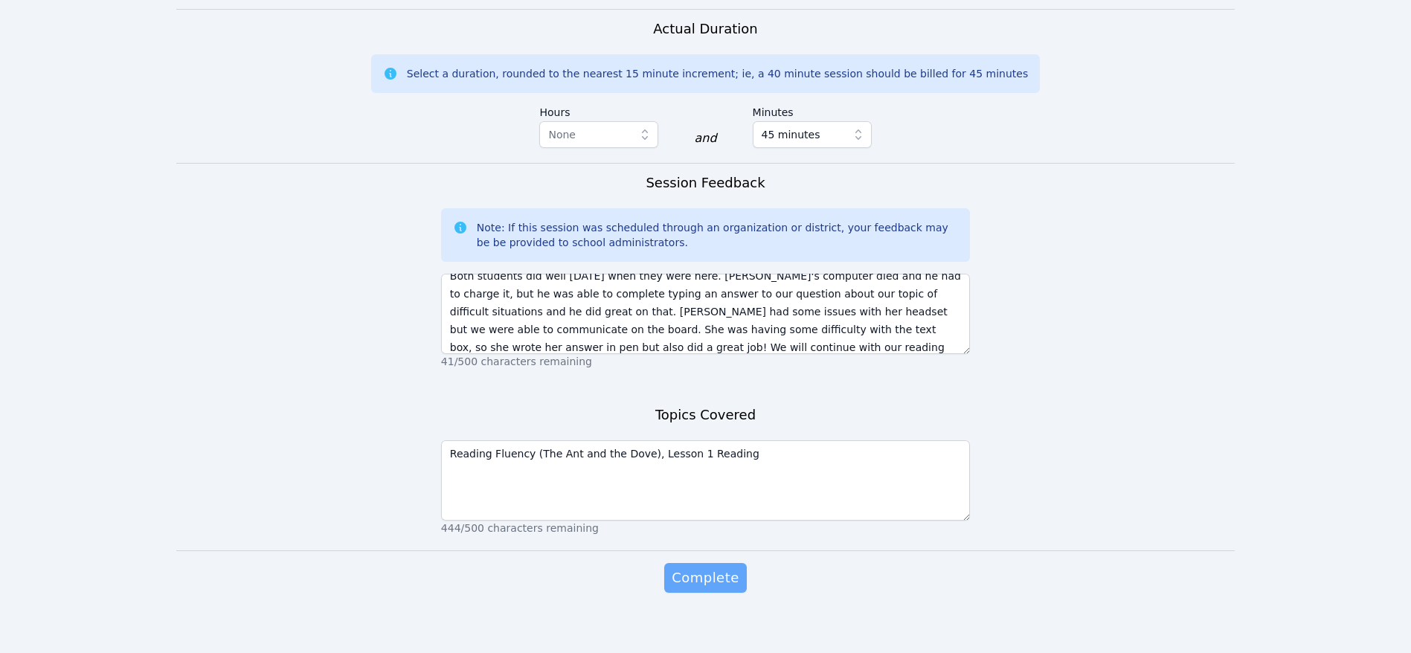
click at [708, 568] on span "Complete" at bounding box center [705, 578] width 67 height 21
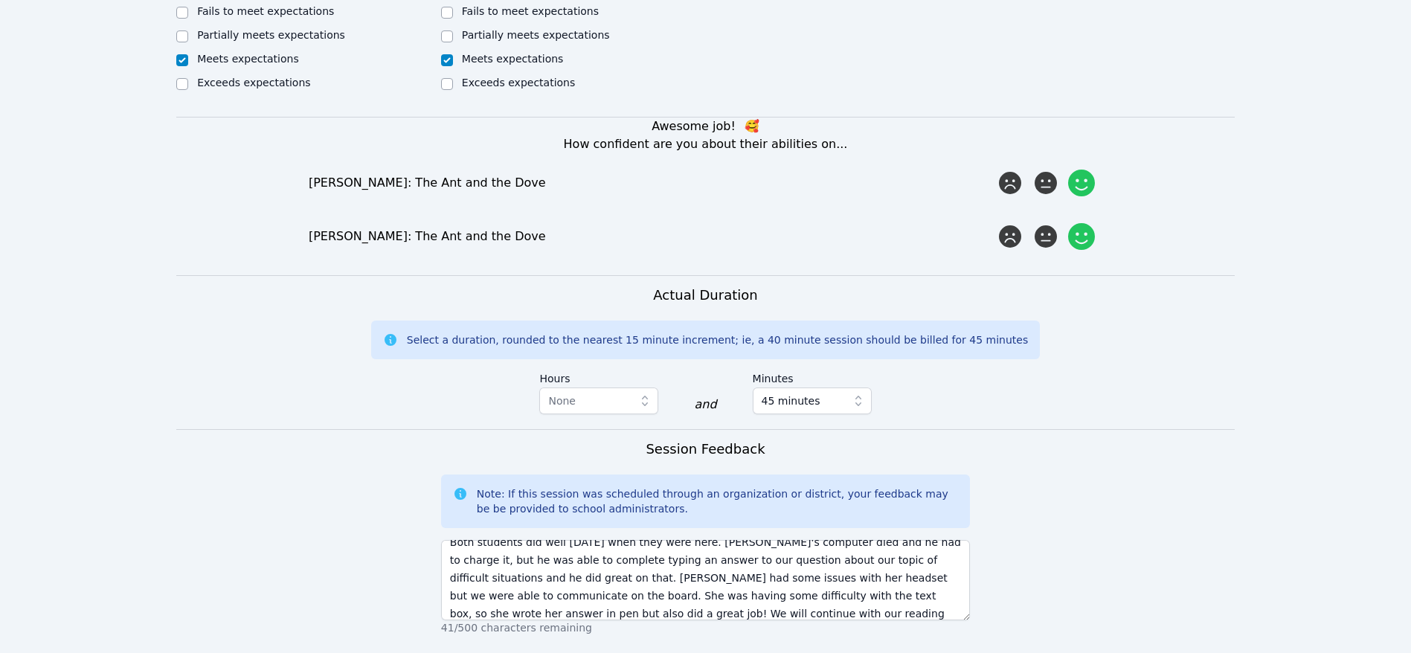
scroll to position [690, 0]
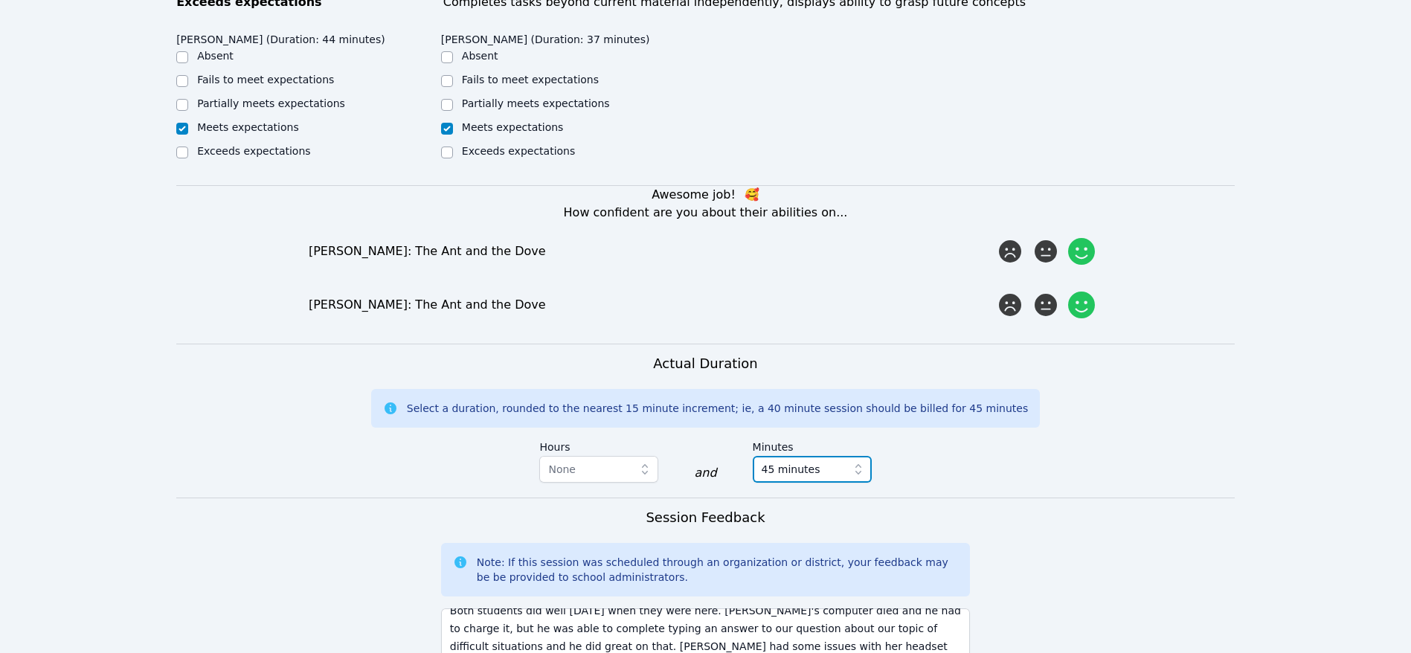
click at [830, 464] on span "45 minutes" at bounding box center [802, 470] width 80 height 18
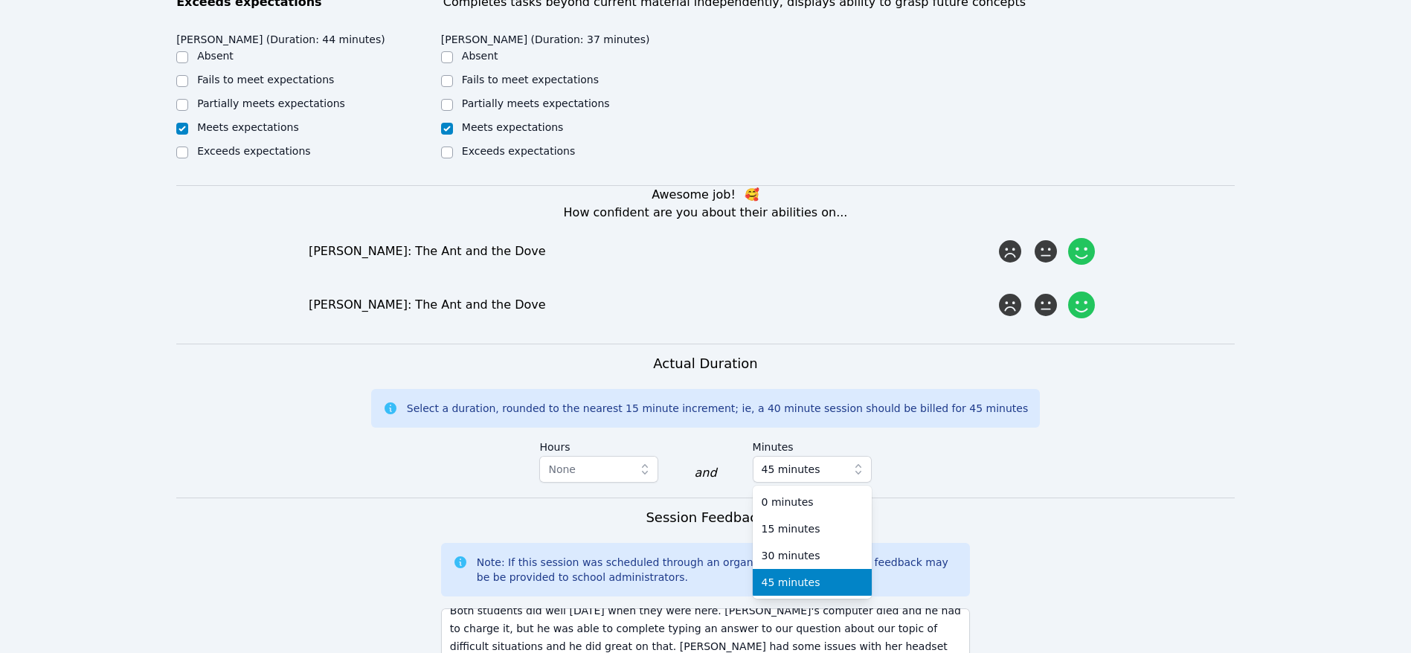
click at [841, 578] on div "45 minutes" at bounding box center [812, 582] width 101 height 15
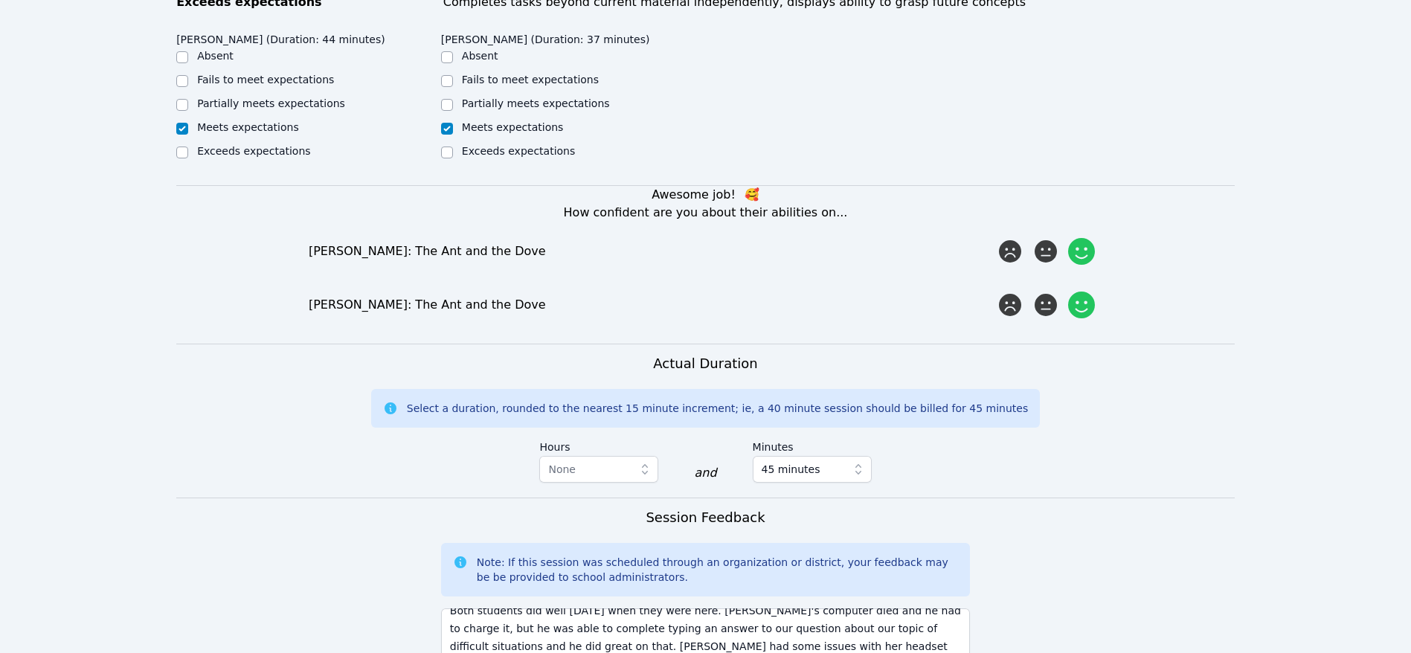
click at [1194, 344] on hr at bounding box center [705, 344] width 1059 height 1
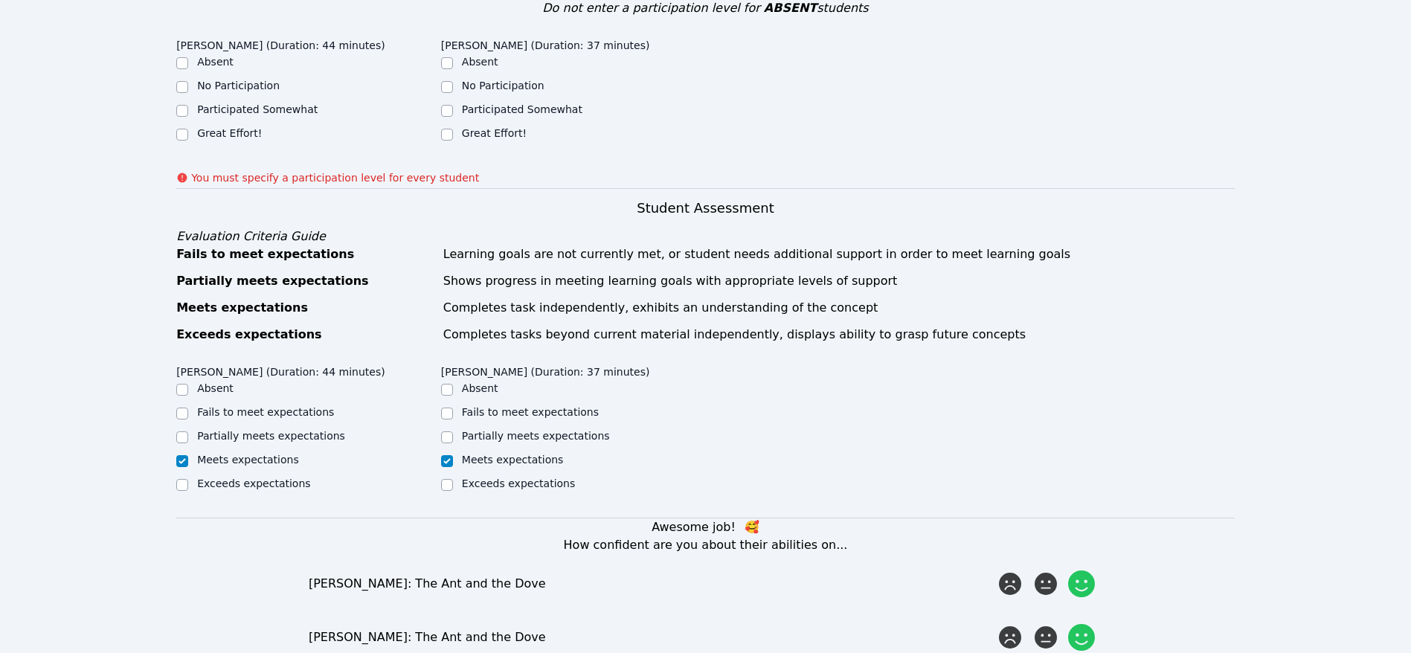
scroll to position [244, 0]
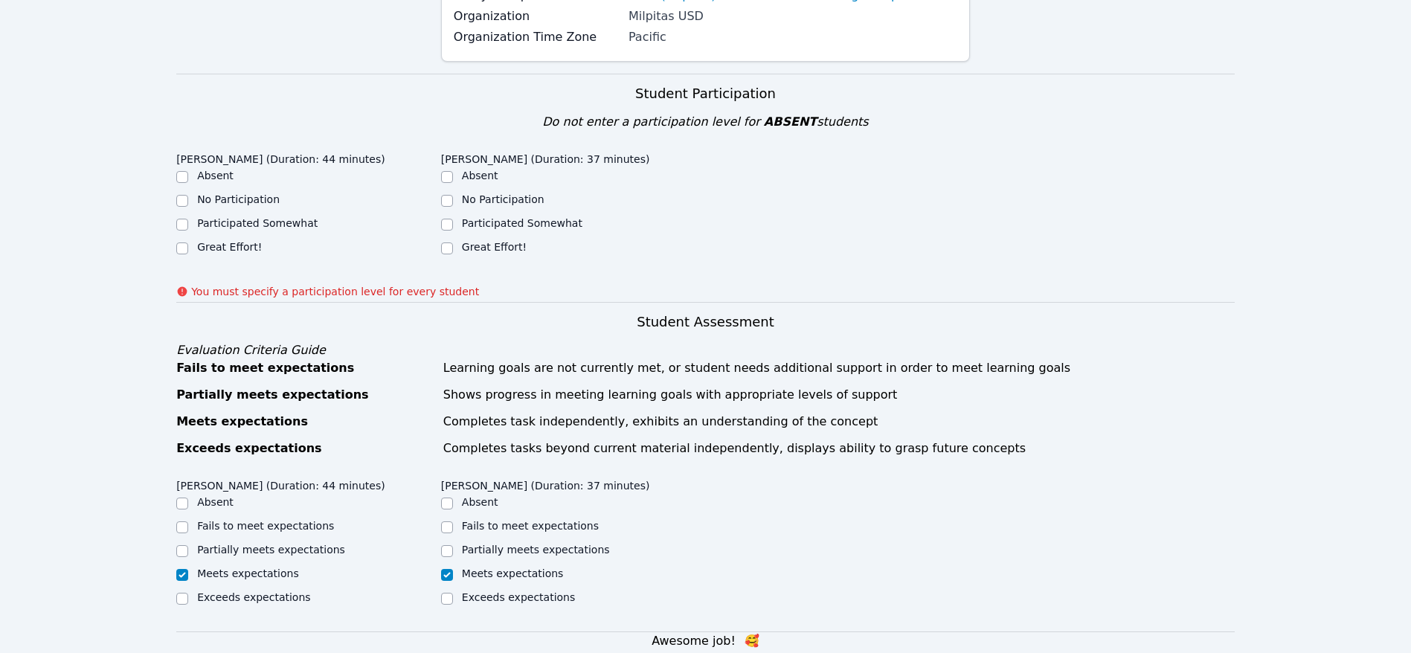
click at [221, 226] on label "Participated Somewhat" at bounding box center [257, 223] width 121 height 12
click at [188, 226] on input "Participated Somewhat" at bounding box center [182, 225] width 12 height 12
checkbox input "true"
click at [237, 244] on label "Great Effort!" at bounding box center [229, 247] width 65 height 12
click at [188, 244] on input "Great Effort!" at bounding box center [182, 249] width 12 height 12
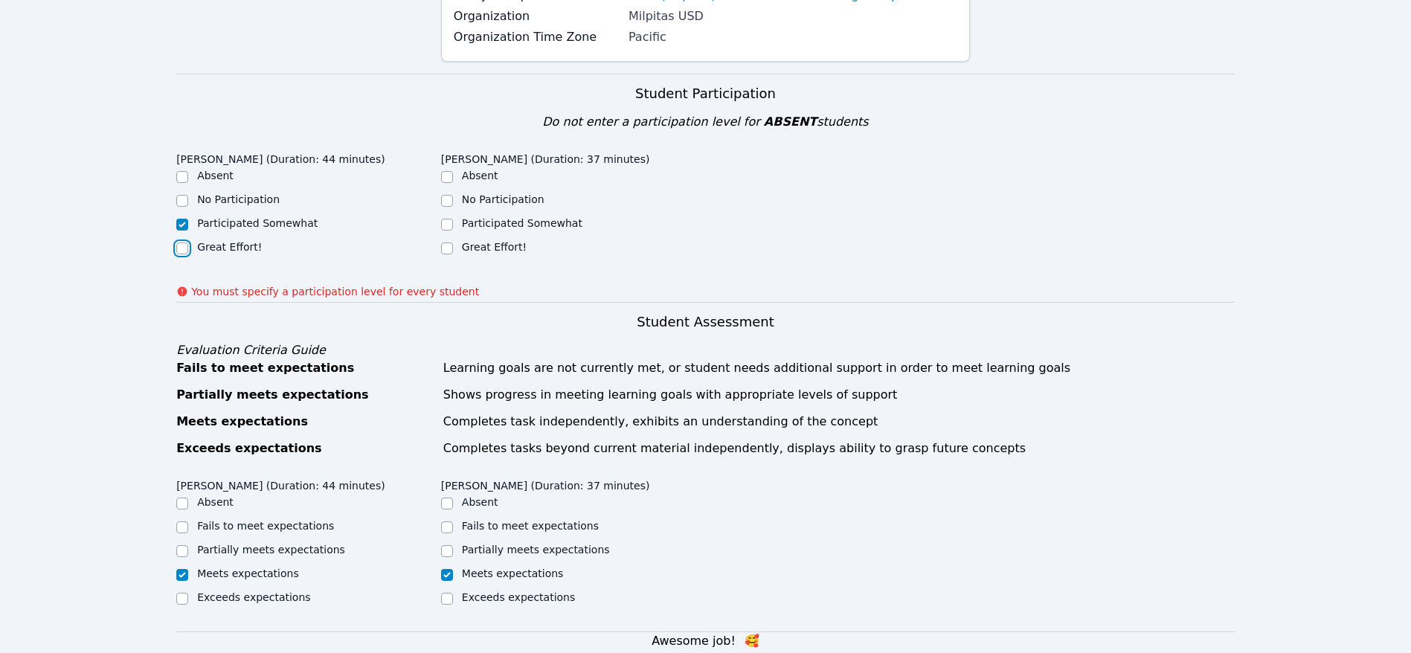
checkbox input "true"
checkbox input "false"
click at [484, 246] on label "Great Effort!" at bounding box center [494, 247] width 65 height 12
click at [453, 246] on input "Great Effort!" at bounding box center [447, 249] width 12 height 12
checkbox input "true"
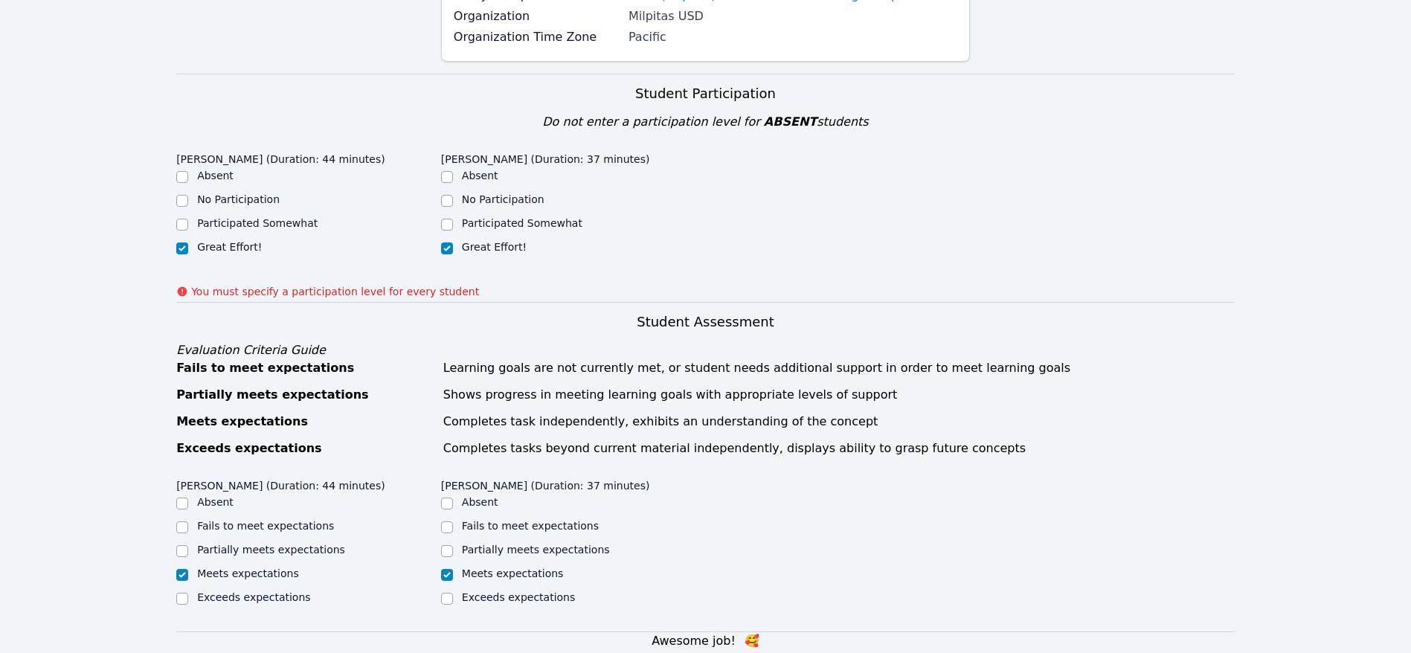
click at [562, 218] on label "Participated Somewhat" at bounding box center [522, 223] width 121 height 12
click at [453, 219] on input "Participated Somewhat" at bounding box center [447, 225] width 12 height 12
checkbox input "true"
checkbox input "false"
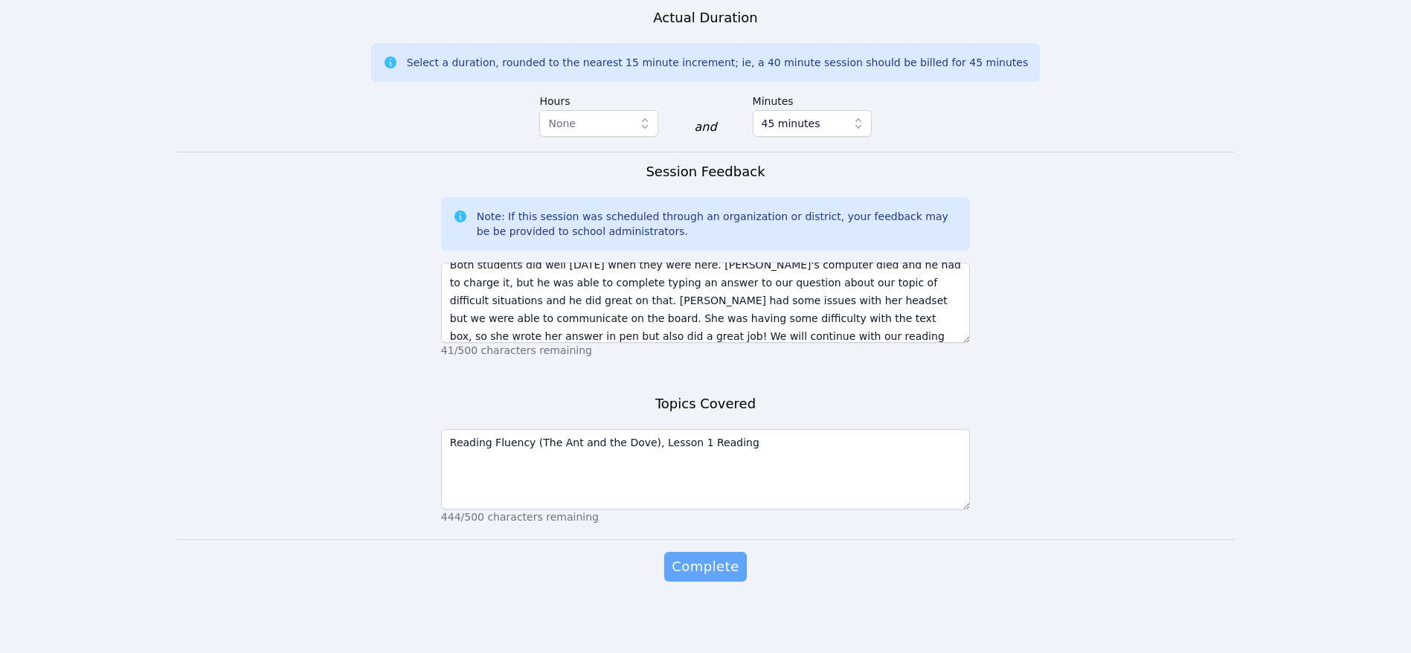
click at [728, 558] on span "Complete" at bounding box center [705, 567] width 67 height 21
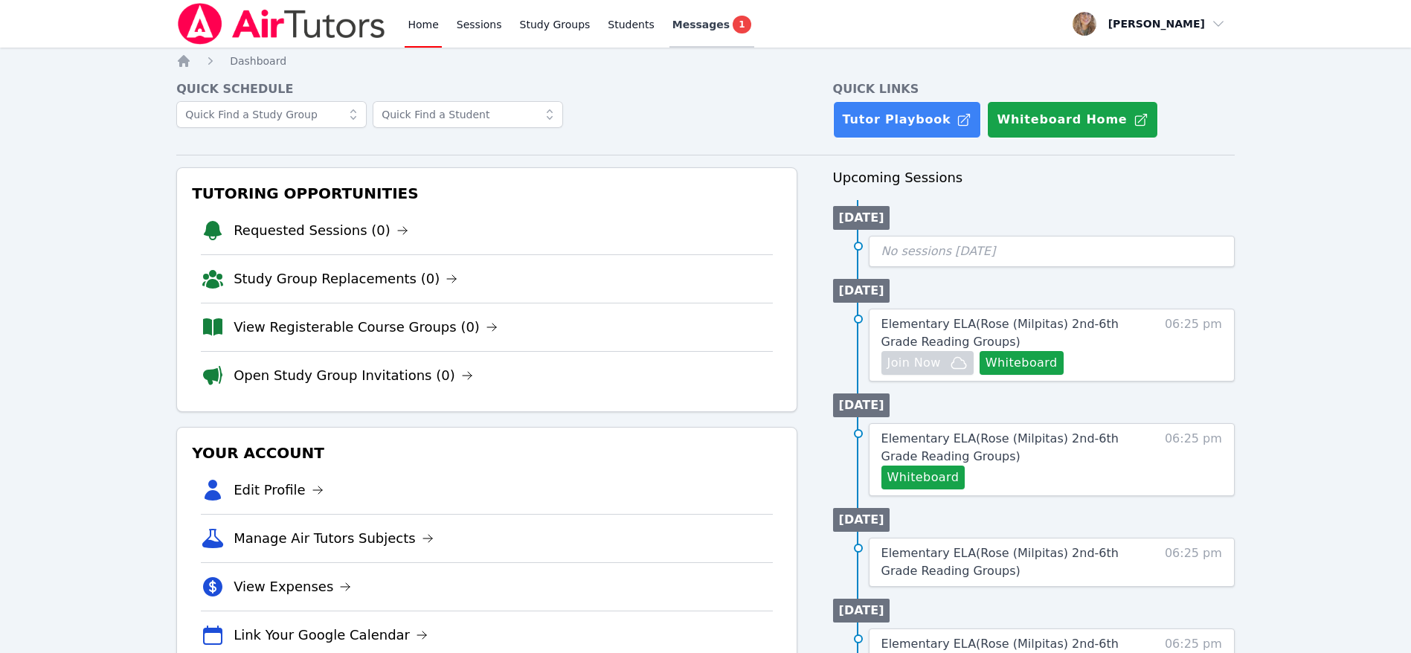
click at [685, 31] on span "Messages" at bounding box center [701, 24] width 57 height 15
